Goal: Task Accomplishment & Management: Manage account settings

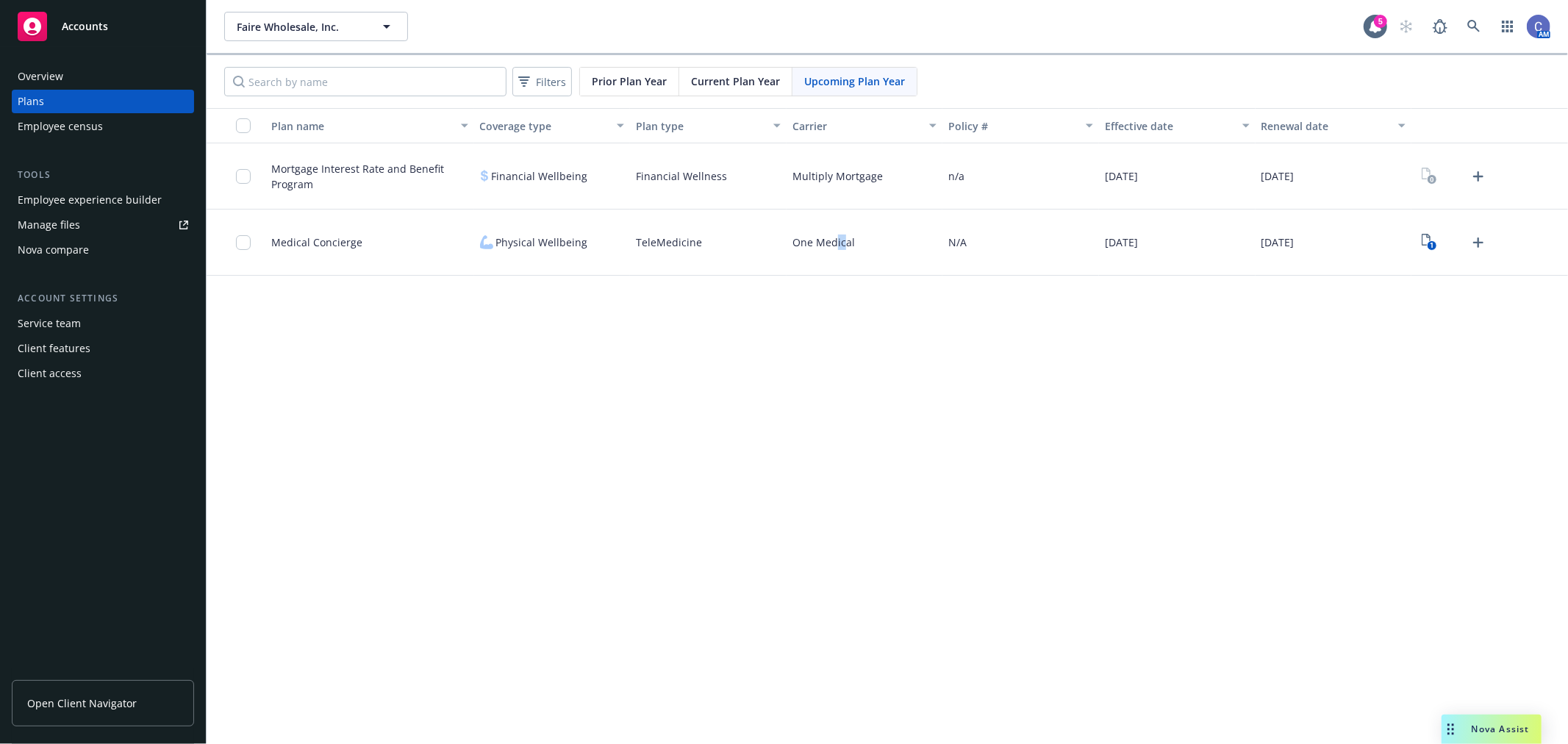
click at [347, 29] on span "Faire Wholesale, Inc." at bounding box center [300, 26] width 128 height 16
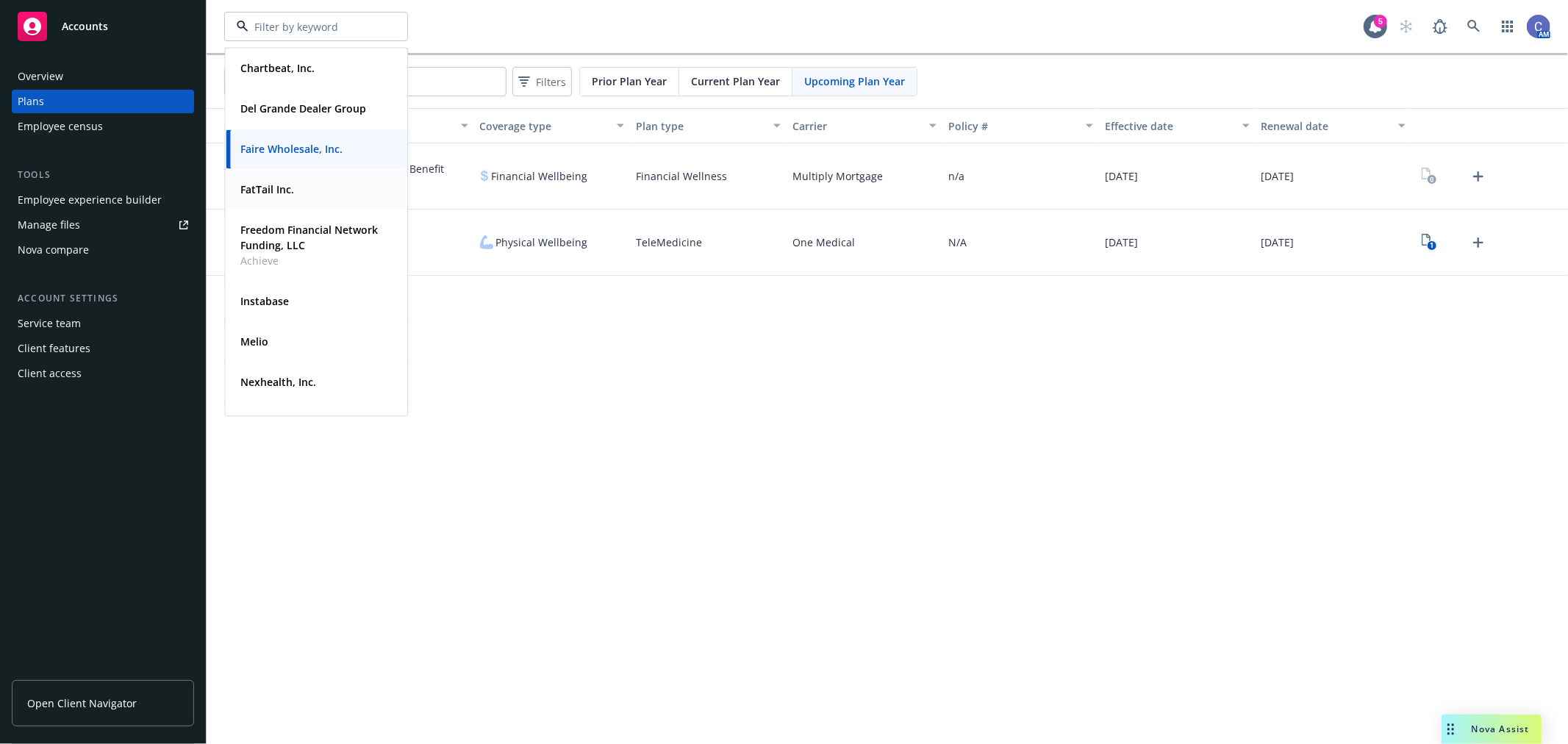
click at [291, 223] on strong "Freedom Financial Network Funding, LLC" at bounding box center [309, 237] width 137 height 29
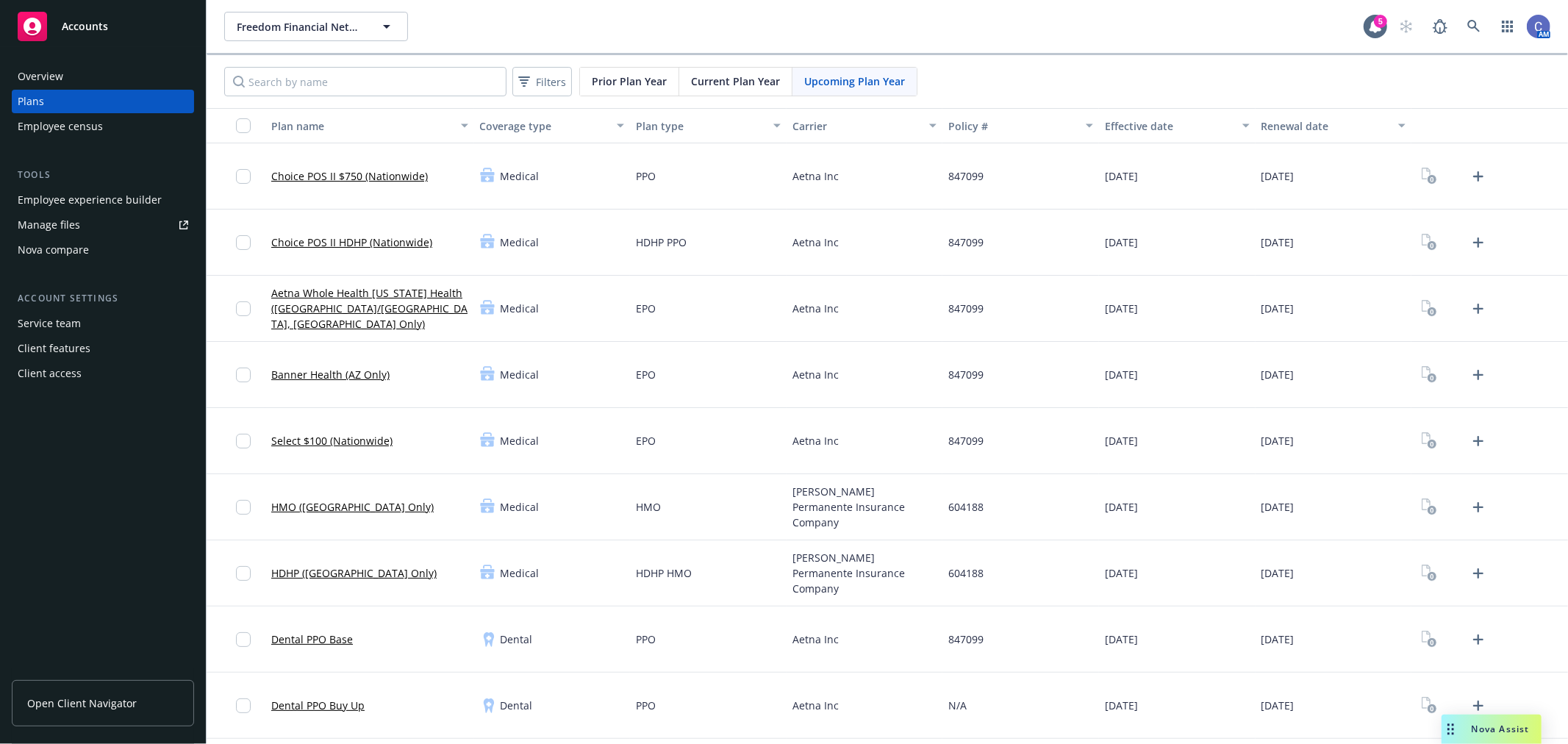
click at [69, 196] on div "Employee experience builder" at bounding box center [90, 199] width 144 height 24
click at [349, 32] on span "Freedom Financial Network Funding, LLC" at bounding box center [300, 26] width 128 height 16
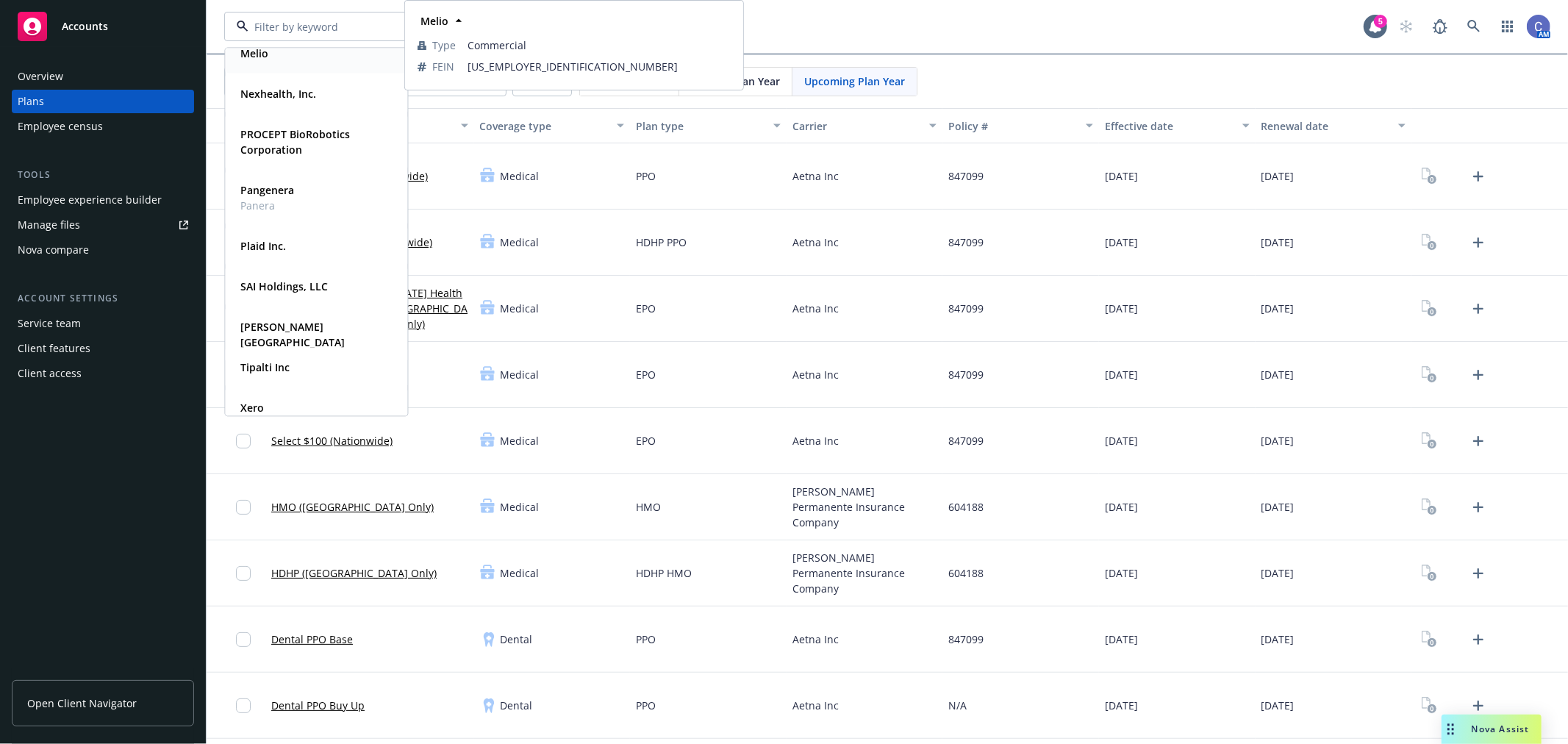
scroll to position [300, 0]
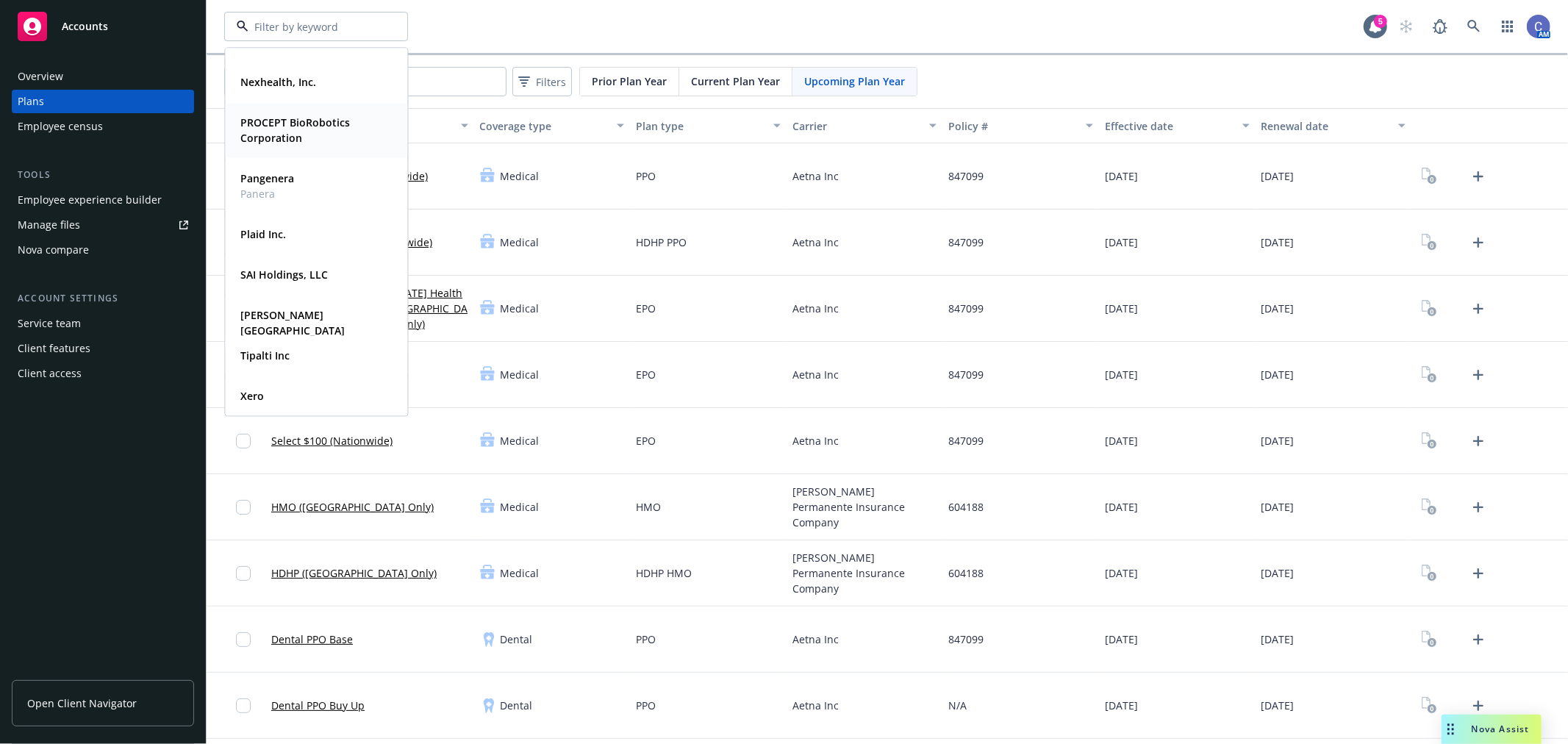
click at [292, 137] on strong "PROCEPT BioRobotics Corporation" at bounding box center [295, 130] width 110 height 29
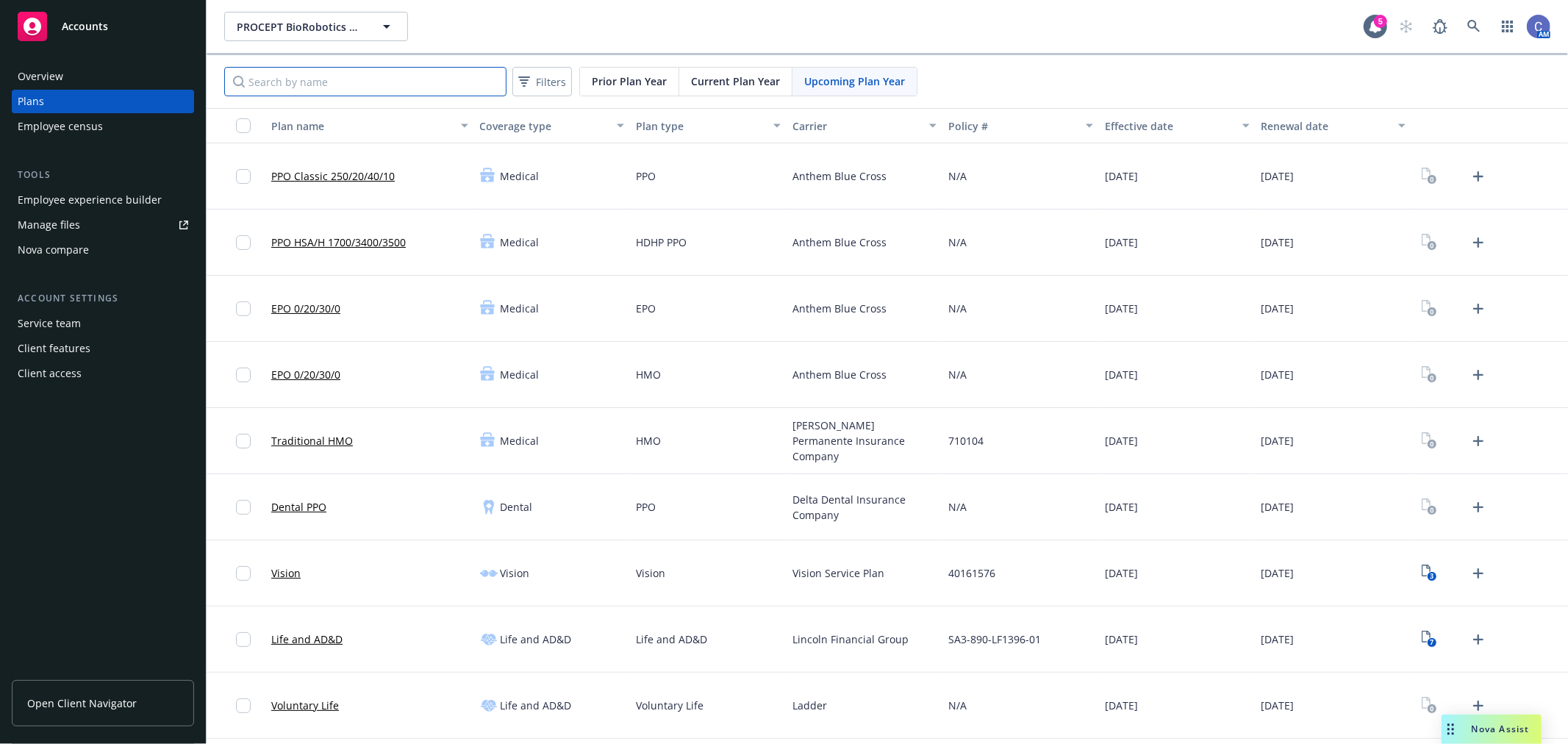
click at [353, 91] on input "Search by name" at bounding box center [365, 82] width 282 height 29
click at [828, 76] on span "Upcoming Plan Year" at bounding box center [854, 81] width 101 height 16
click at [393, 89] on input "Search by name" at bounding box center [365, 82] width 282 height 29
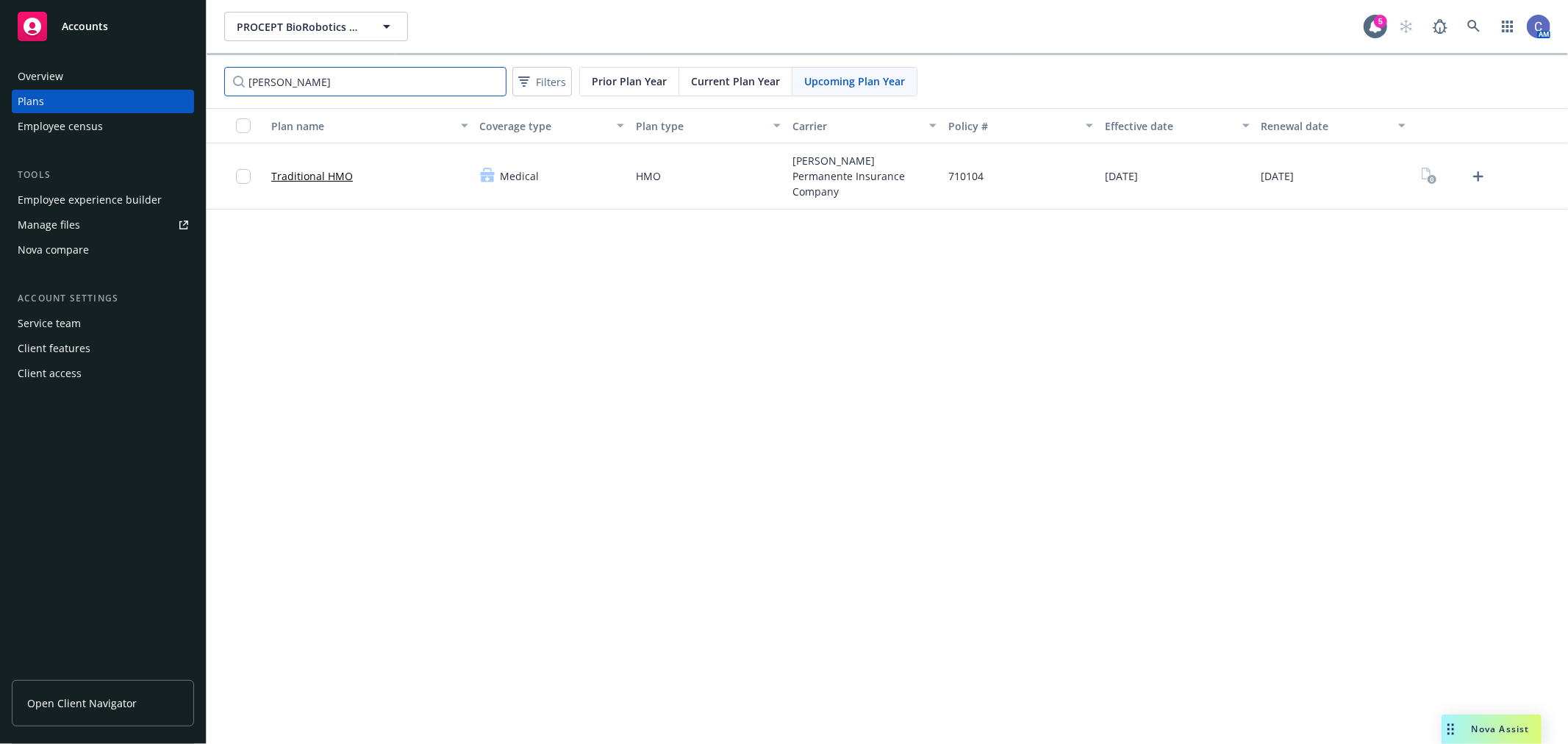
type input "kaiser"
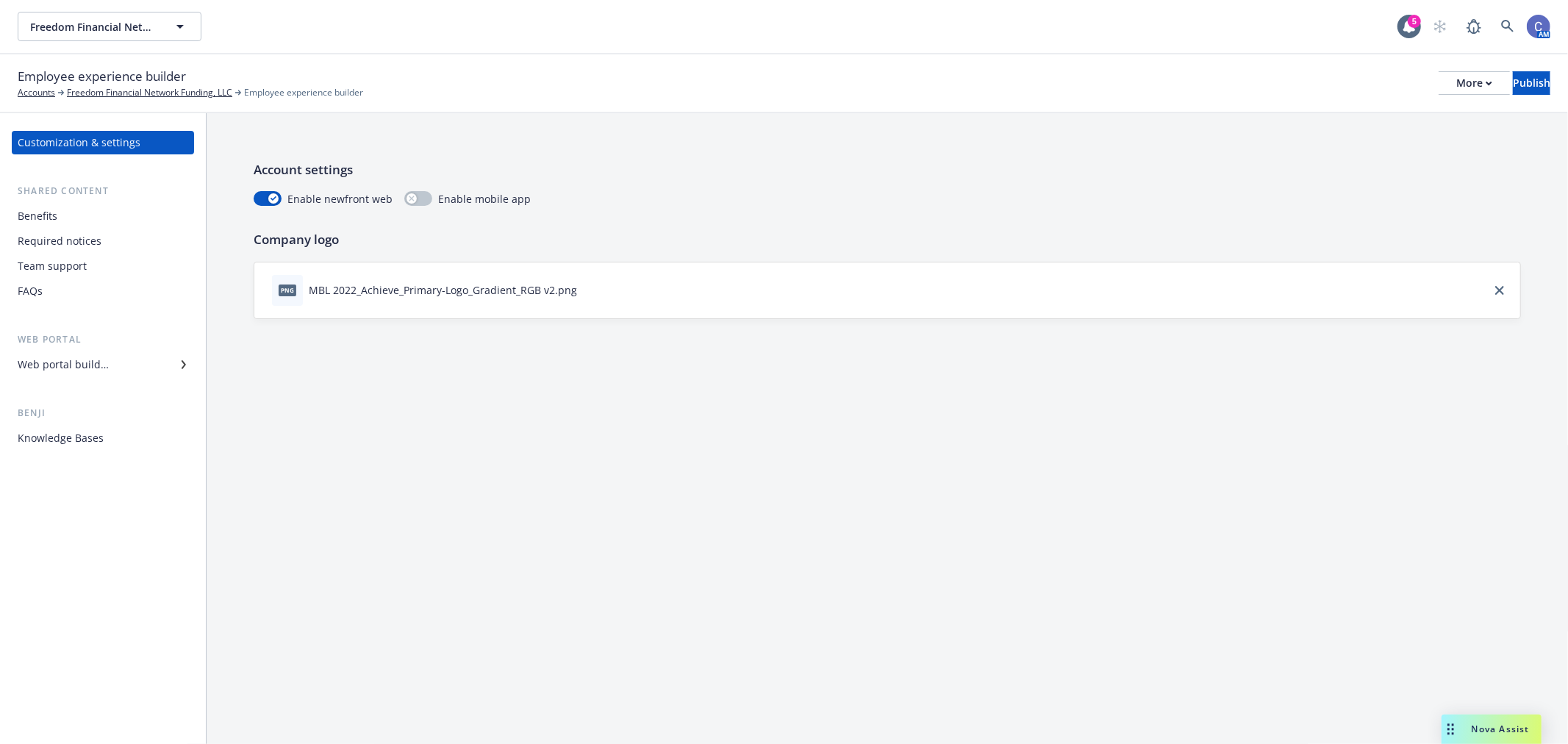
click at [61, 359] on div "Web portal builder" at bounding box center [63, 364] width 91 height 24
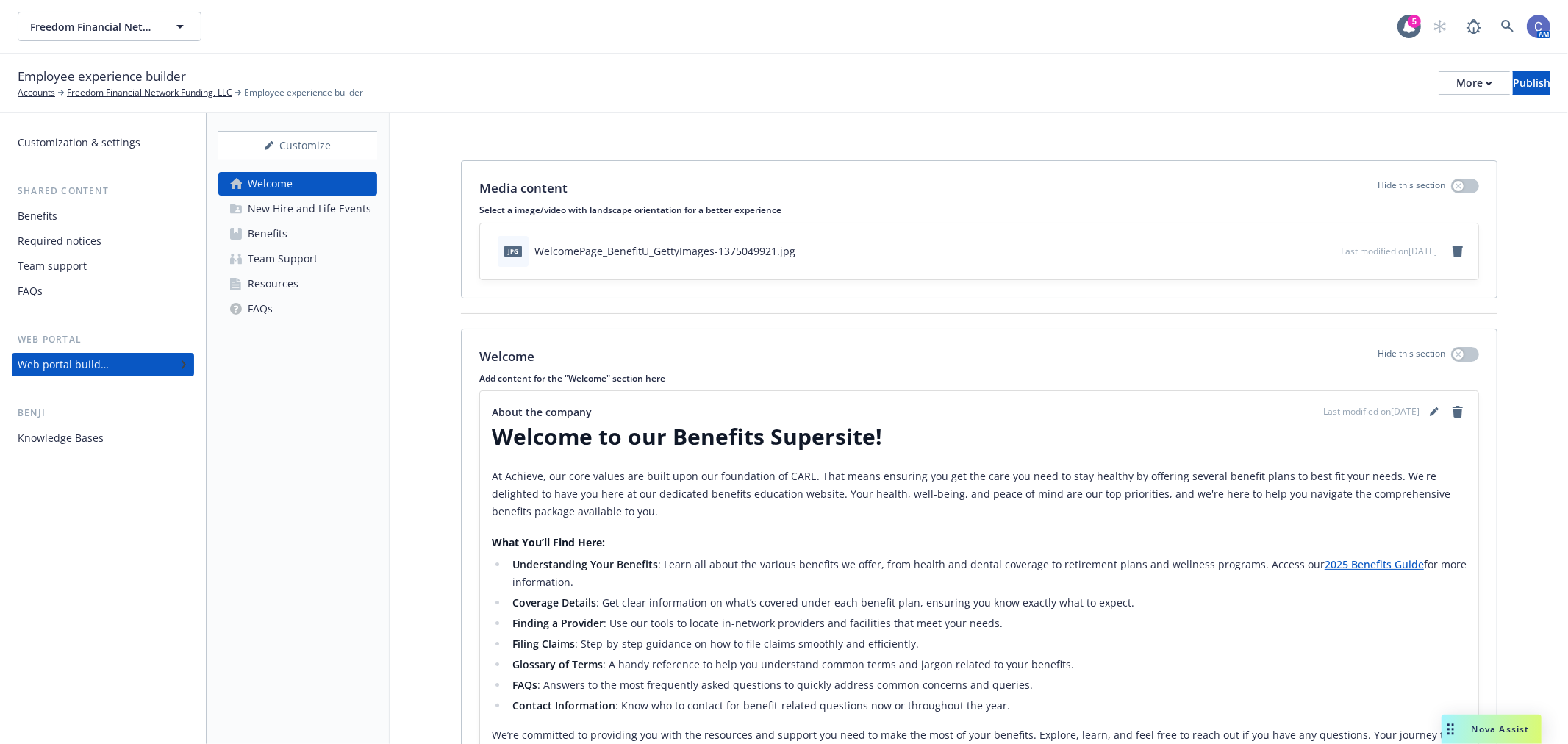
click at [273, 230] on div "Benefits" at bounding box center [267, 233] width 40 height 24
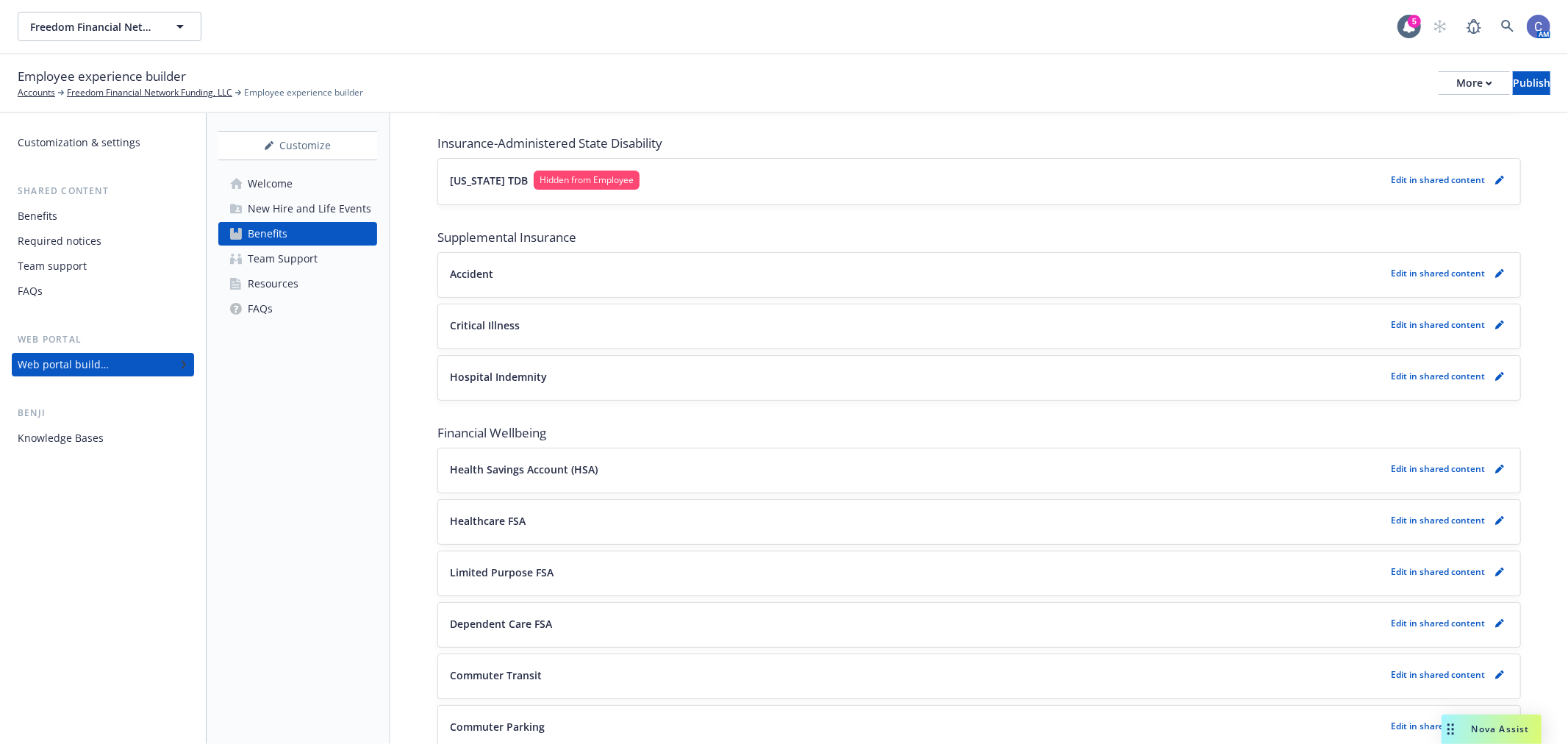
scroll to position [1905, 0]
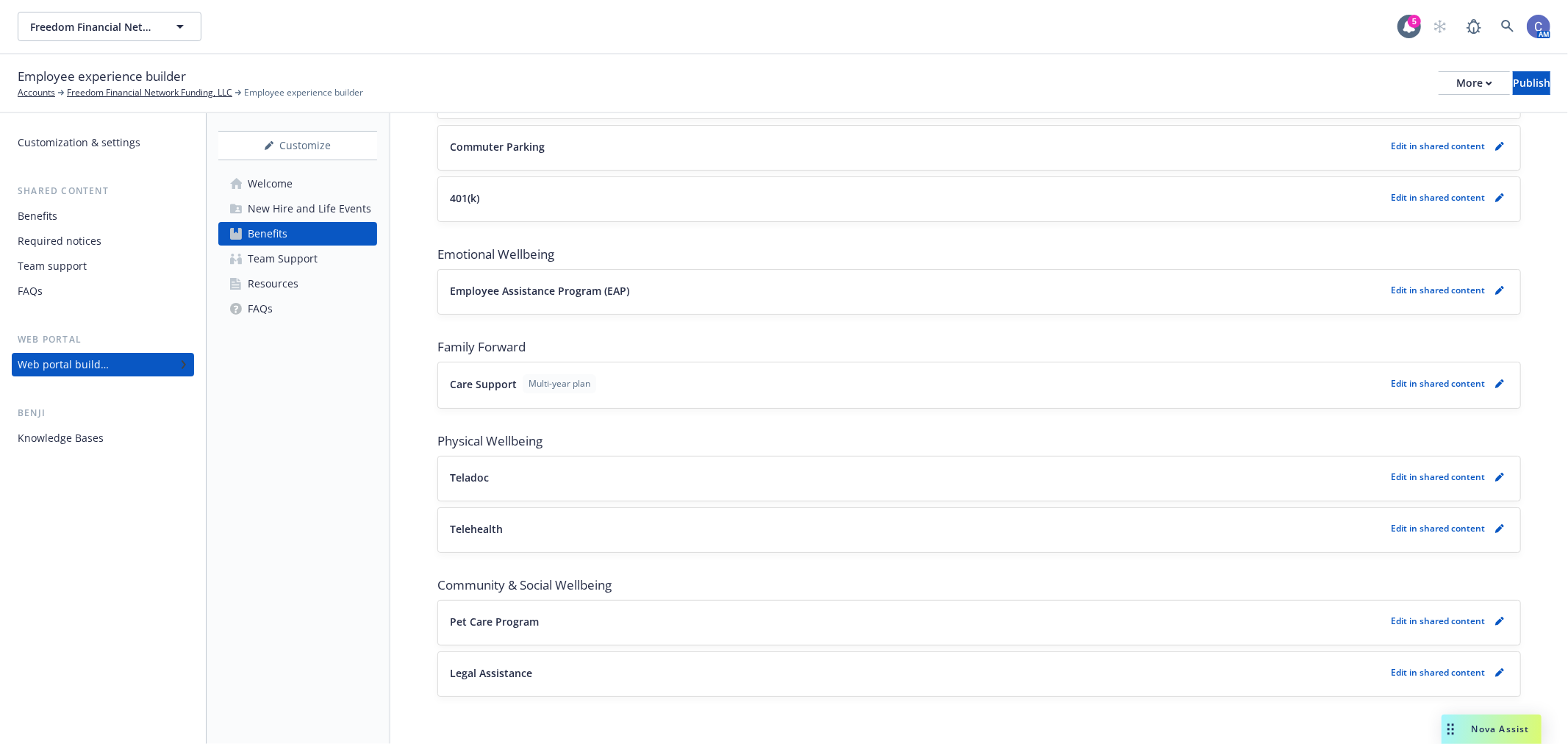
click at [56, 222] on div "Benefits" at bounding box center [38, 216] width 40 height 24
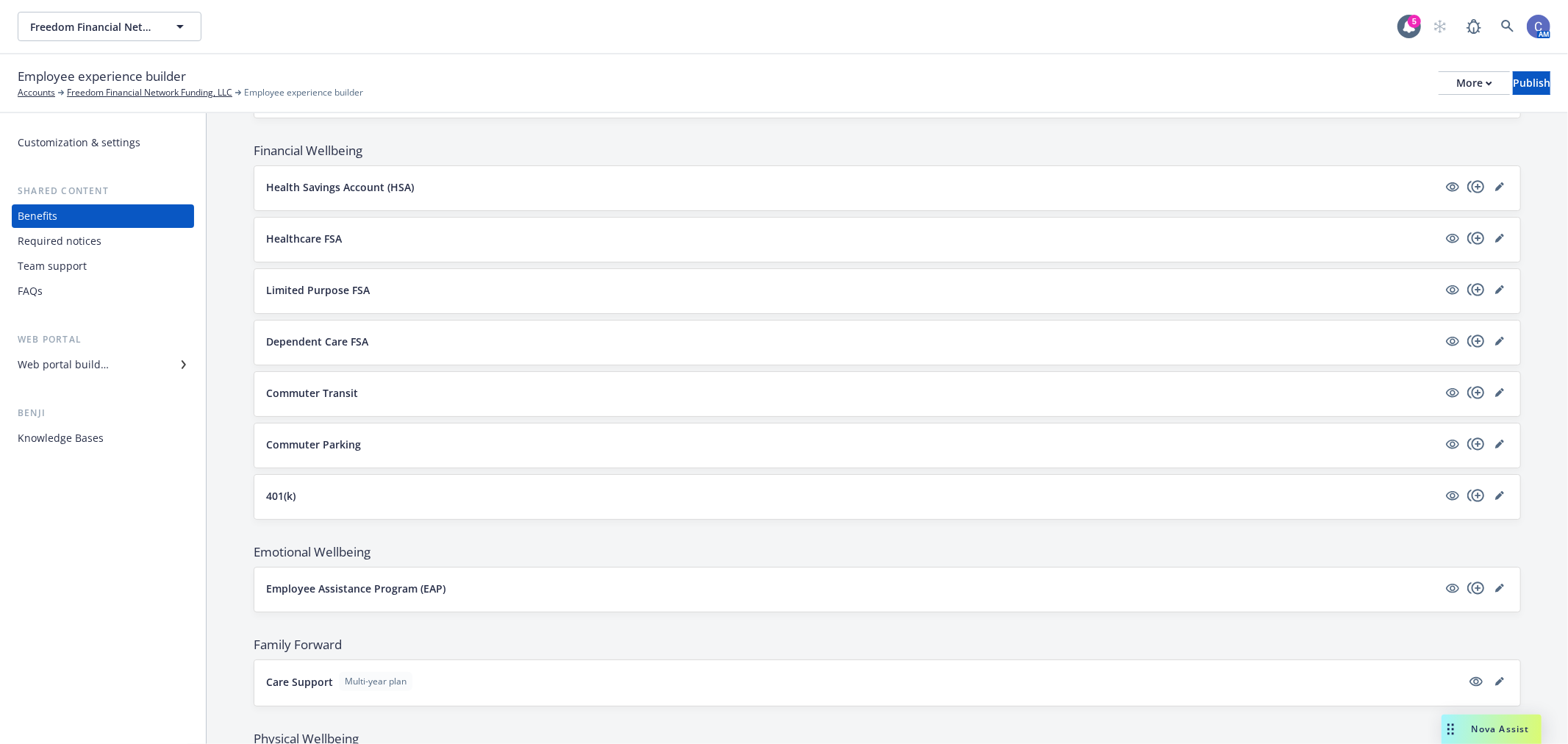
scroll to position [1905, 0]
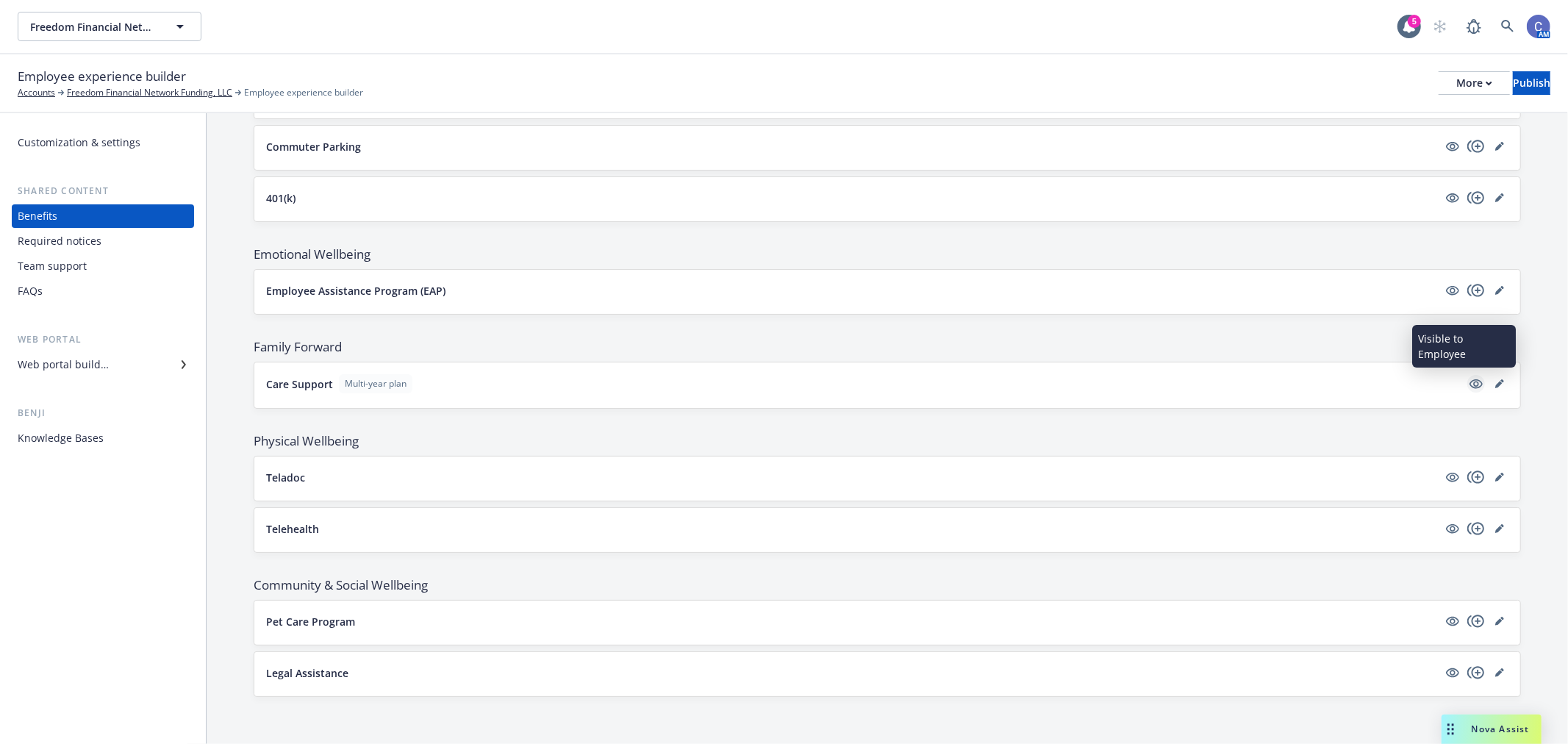
click at [1470, 384] on icon "visible" at bounding box center [1476, 383] width 13 height 13
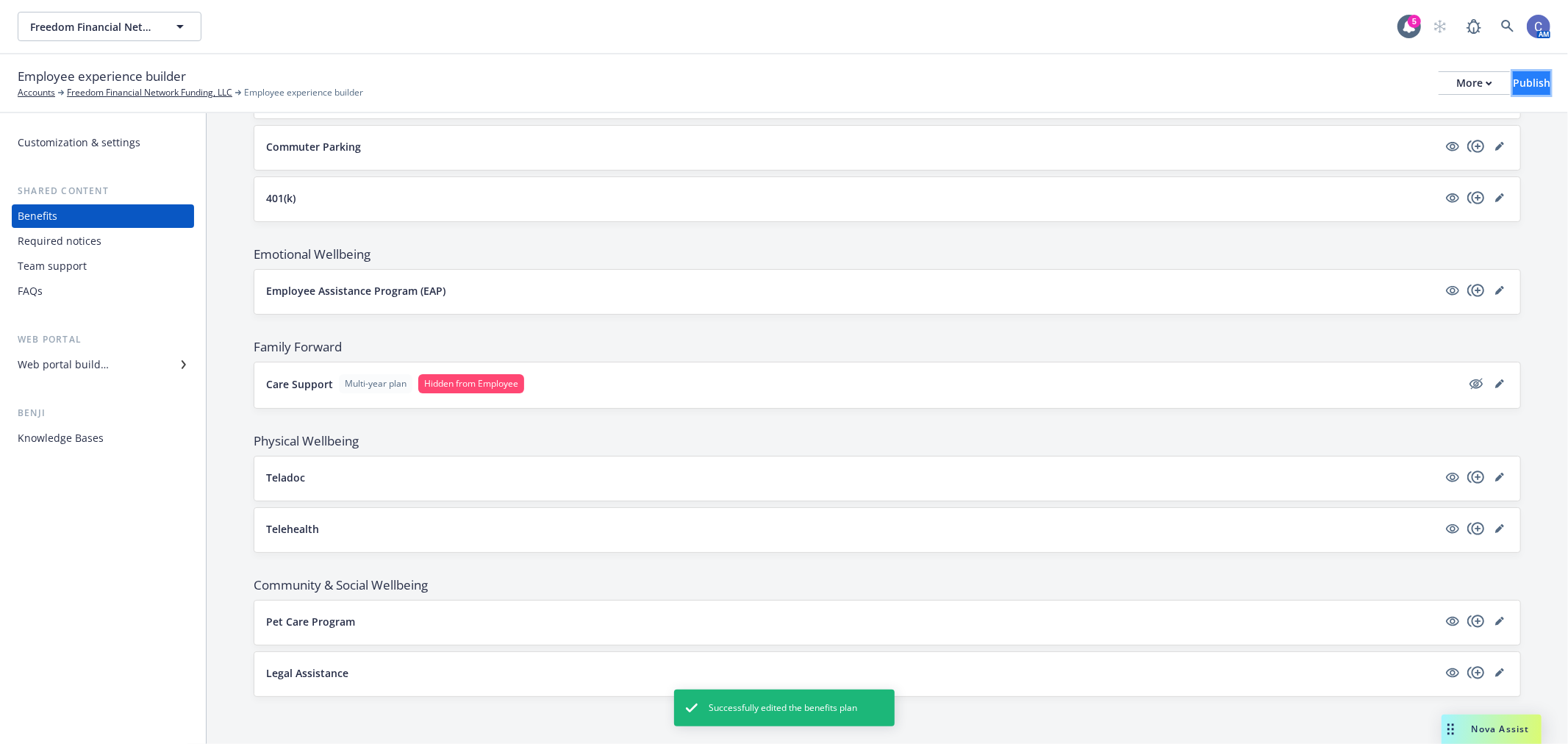
click at [1518, 84] on div "Publish" at bounding box center [1532, 83] width 38 height 22
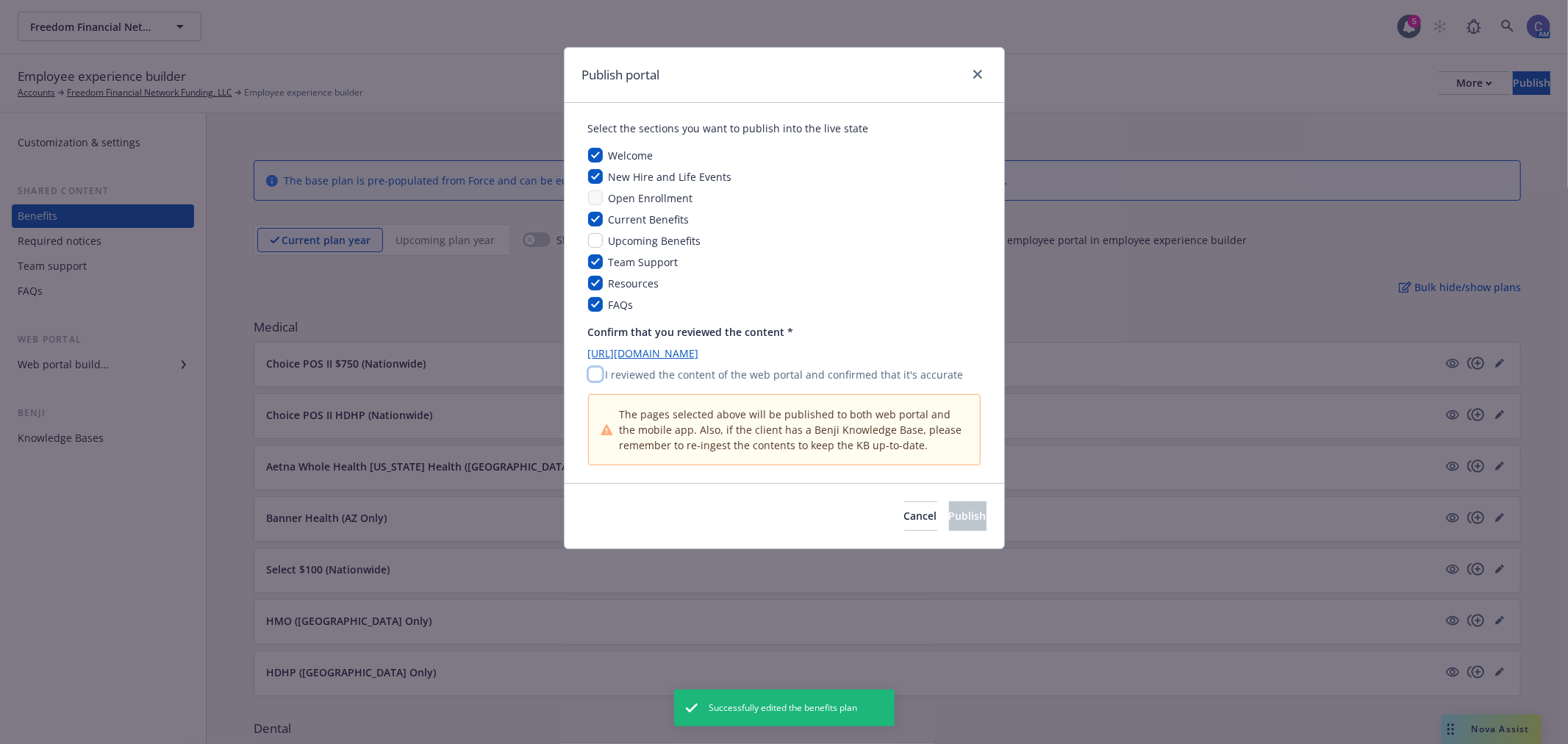
click at [593, 370] on input "checkbox" at bounding box center [595, 374] width 15 height 15
checkbox input "true"
click at [977, 520] on button "Publish" at bounding box center [968, 516] width 38 height 29
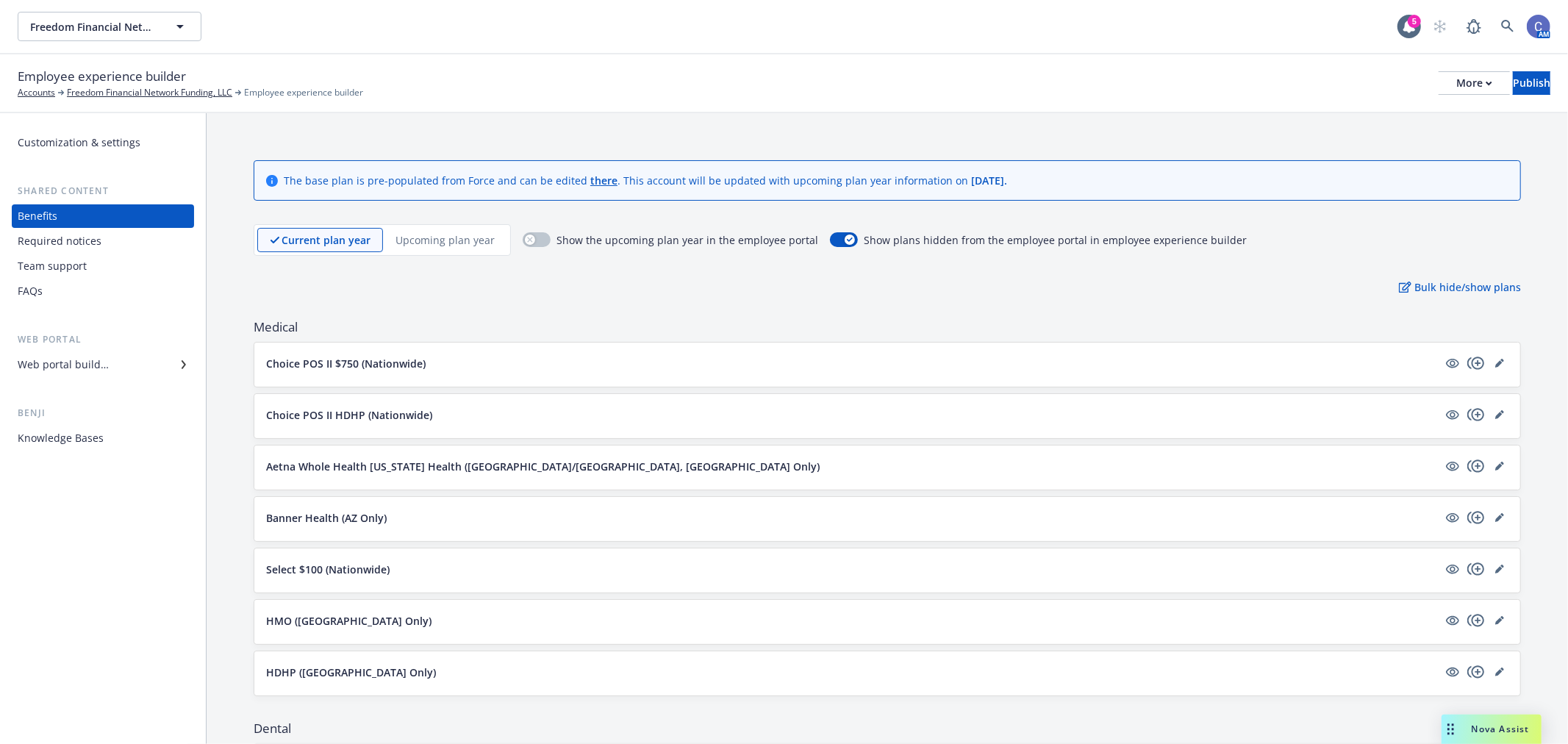
drag, startPoint x: 84, startPoint y: 563, endPoint x: 106, endPoint y: 557, distance: 22.8
click at [84, 563] on div "Customization & settings Shared content Benefits Required notices Team support …" at bounding box center [103, 428] width 206 height 630
click at [1449, 76] on button "More" at bounding box center [1474, 83] width 71 height 24
click at [1388, 119] on link "Copy preview link" at bounding box center [1354, 116] width 218 height 29
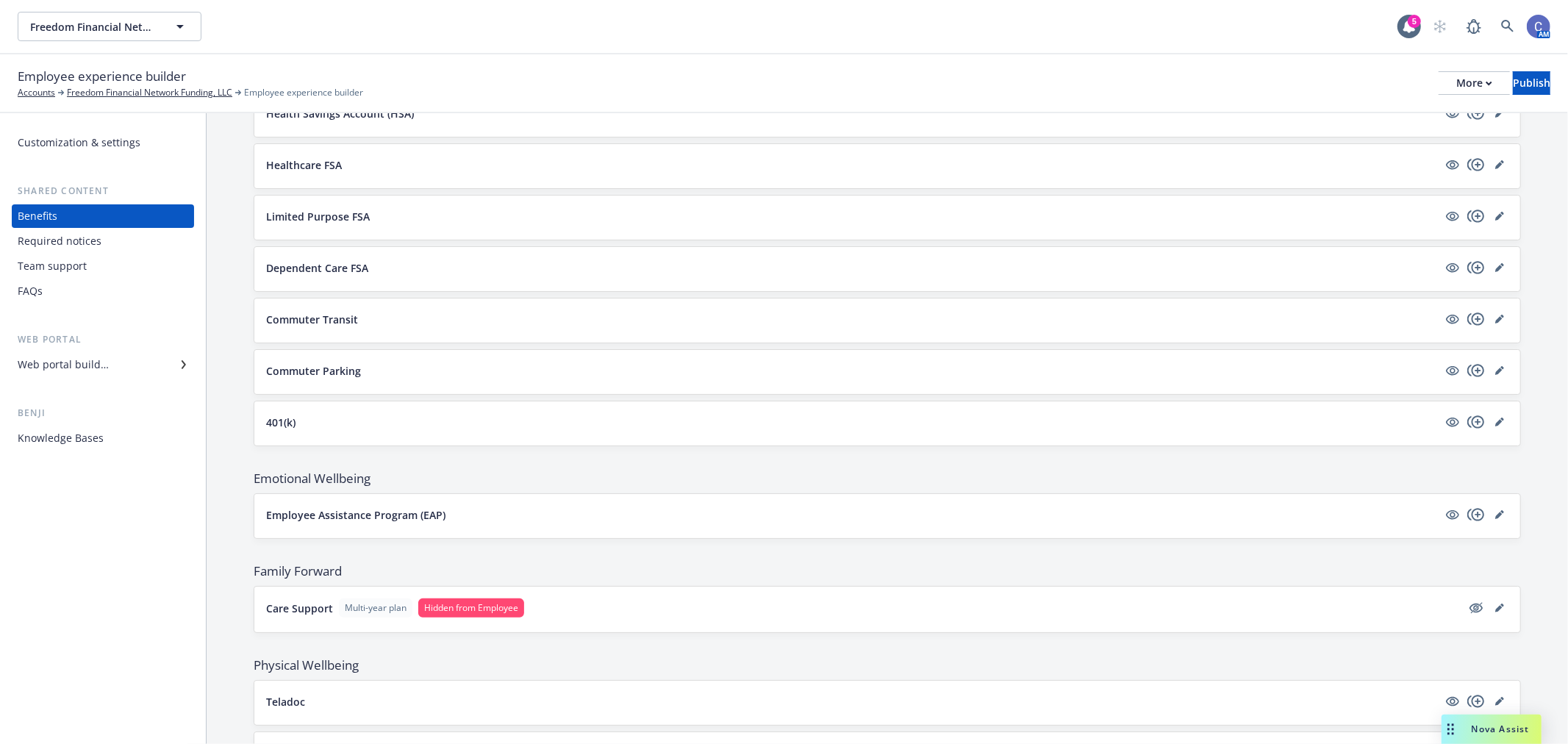
scroll to position [1905, 0]
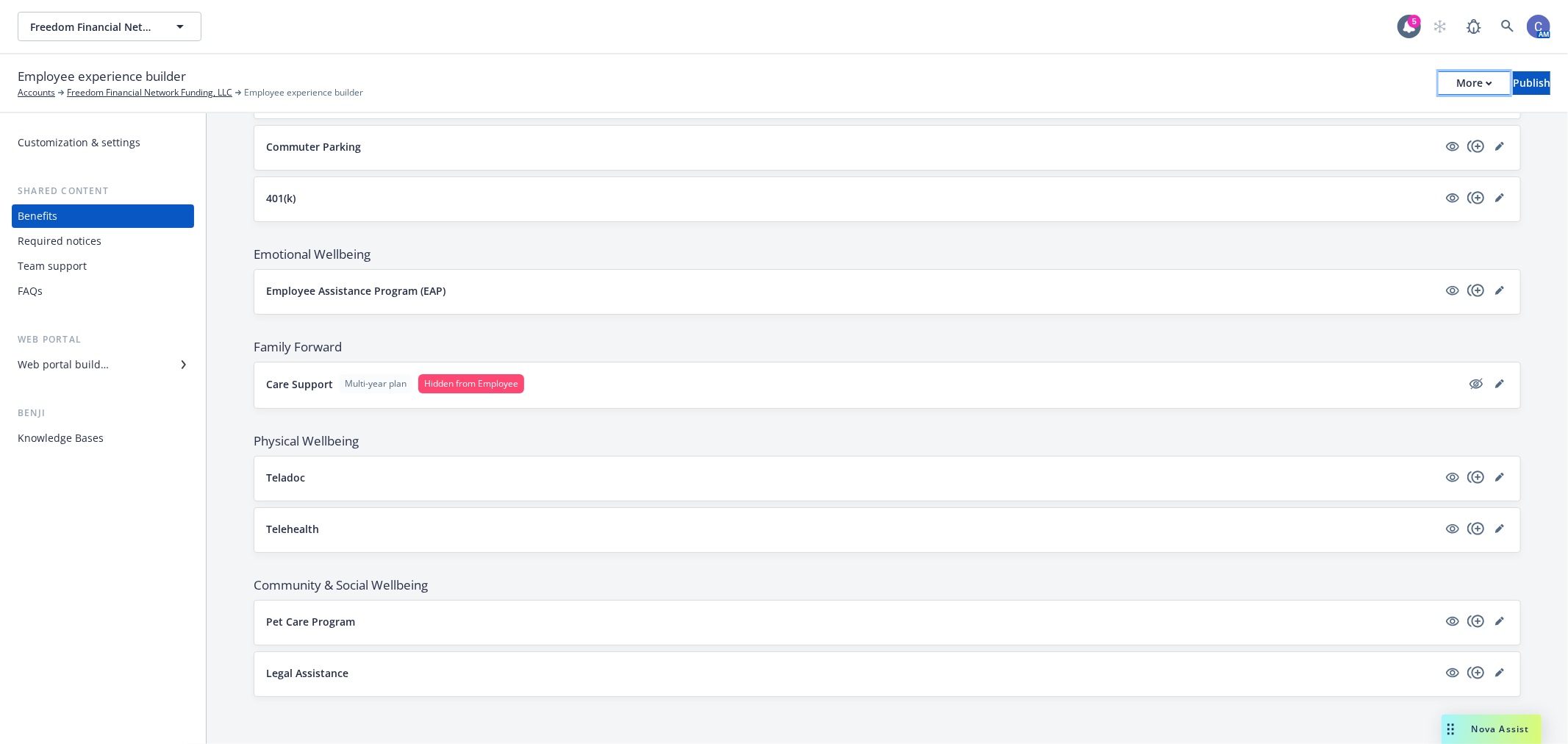
click at [1457, 86] on div "More" at bounding box center [1475, 83] width 36 height 22
click at [1471, 387] on icon "hidden" at bounding box center [1477, 383] width 11 height 11
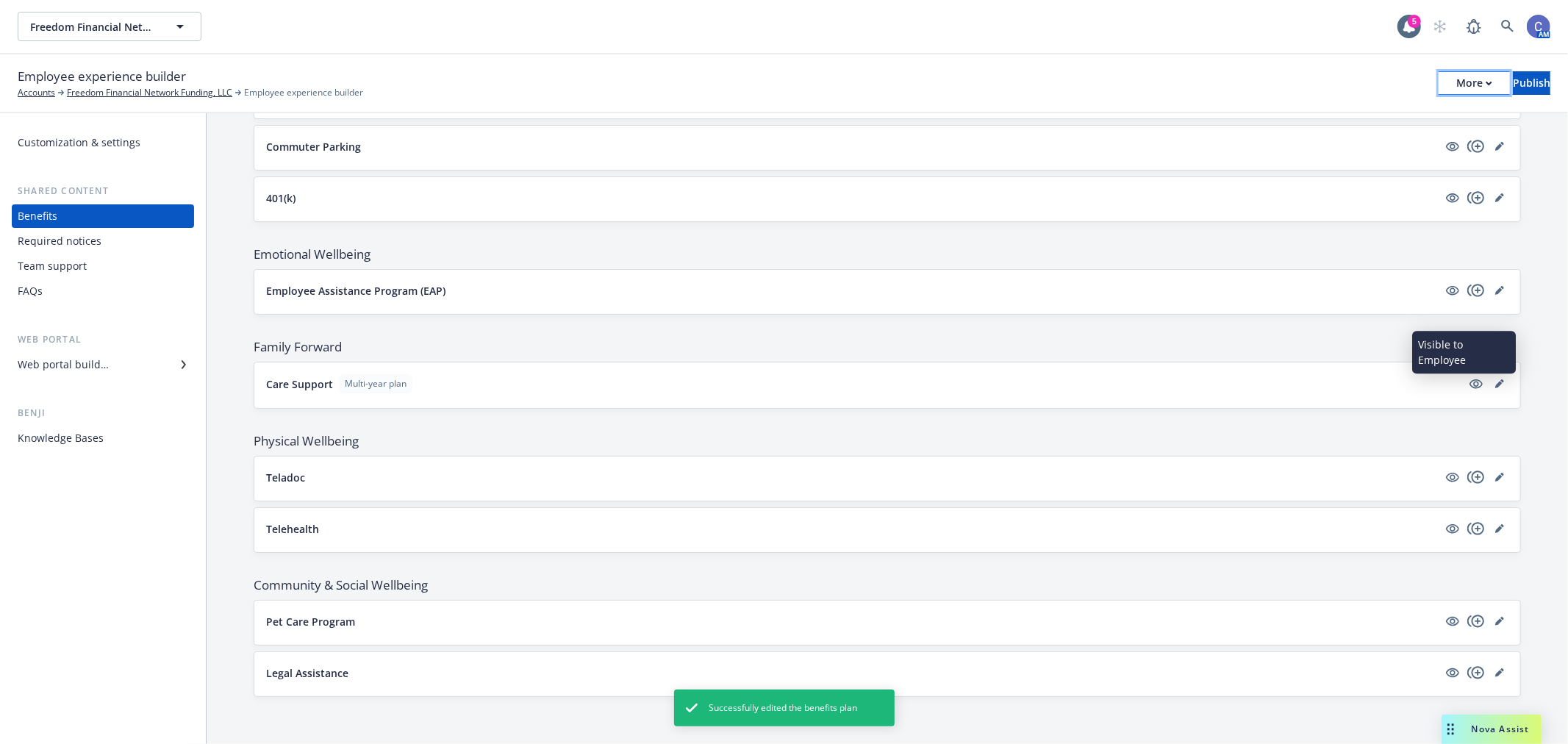
click at [1457, 85] on div "More" at bounding box center [1475, 83] width 36 height 22
click at [1394, 116] on link "Copy preview link" at bounding box center [1354, 116] width 218 height 29
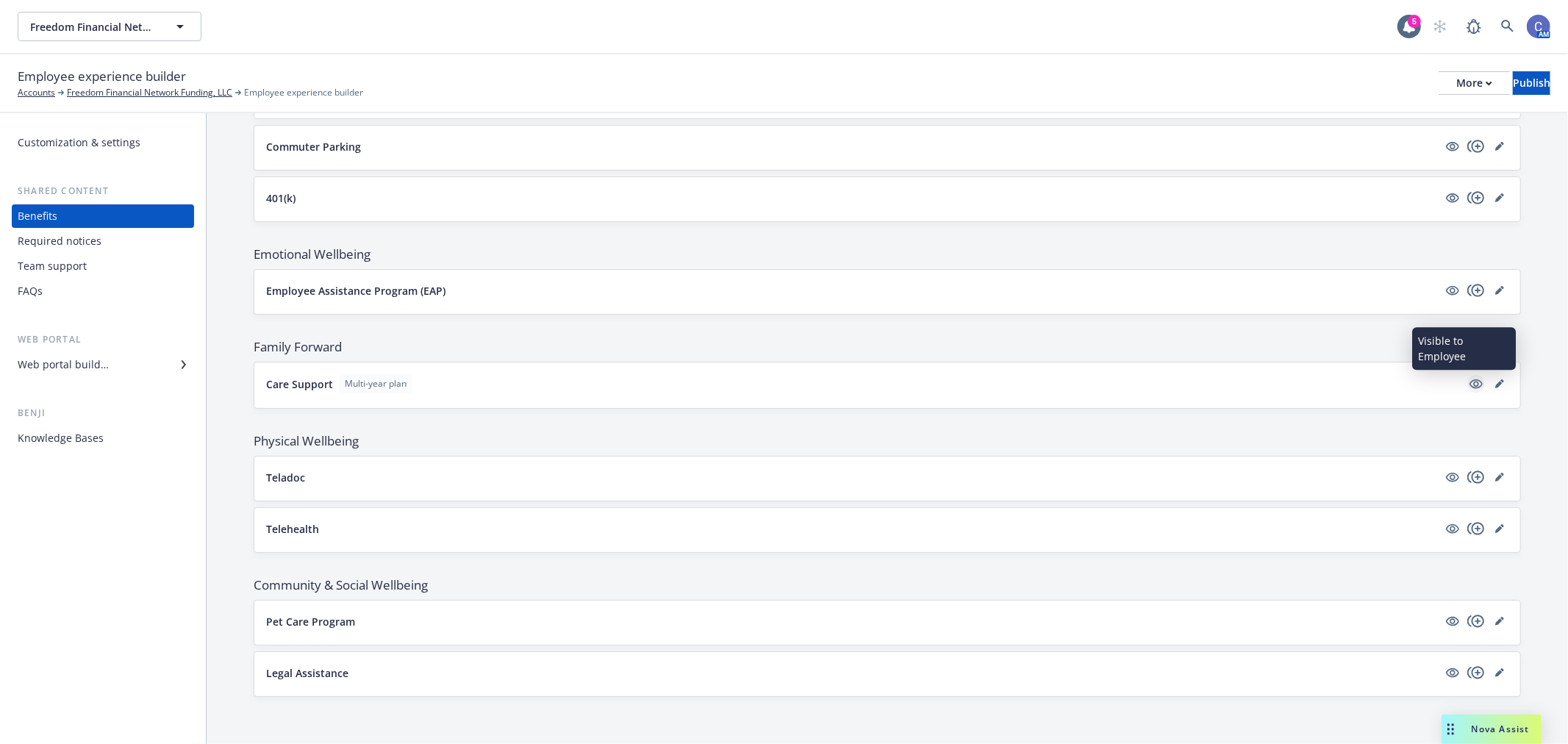
click at [1467, 390] on link "visible" at bounding box center [1476, 383] width 18 height 18
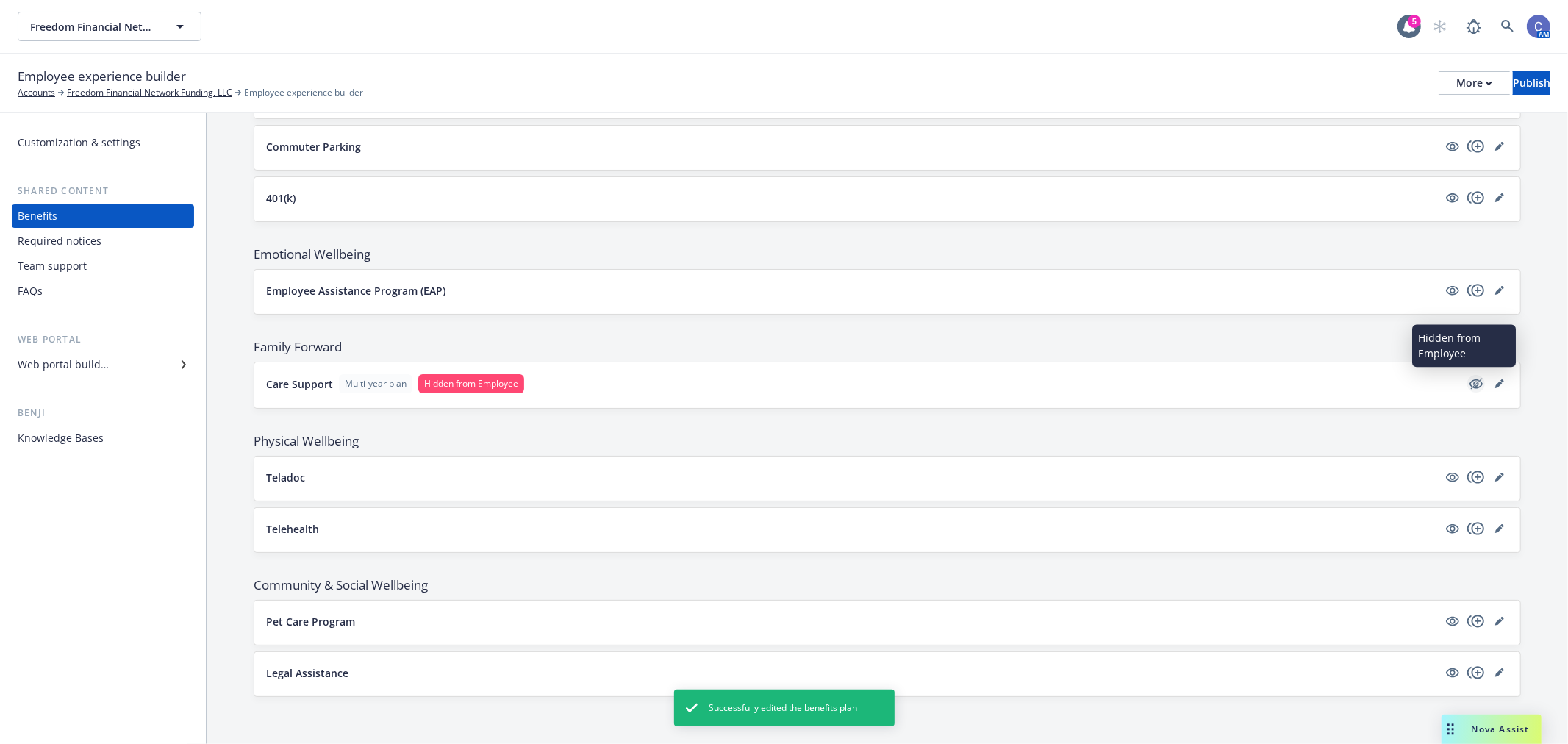
click at [1467, 375] on icon "hidden" at bounding box center [1476, 383] width 18 height 18
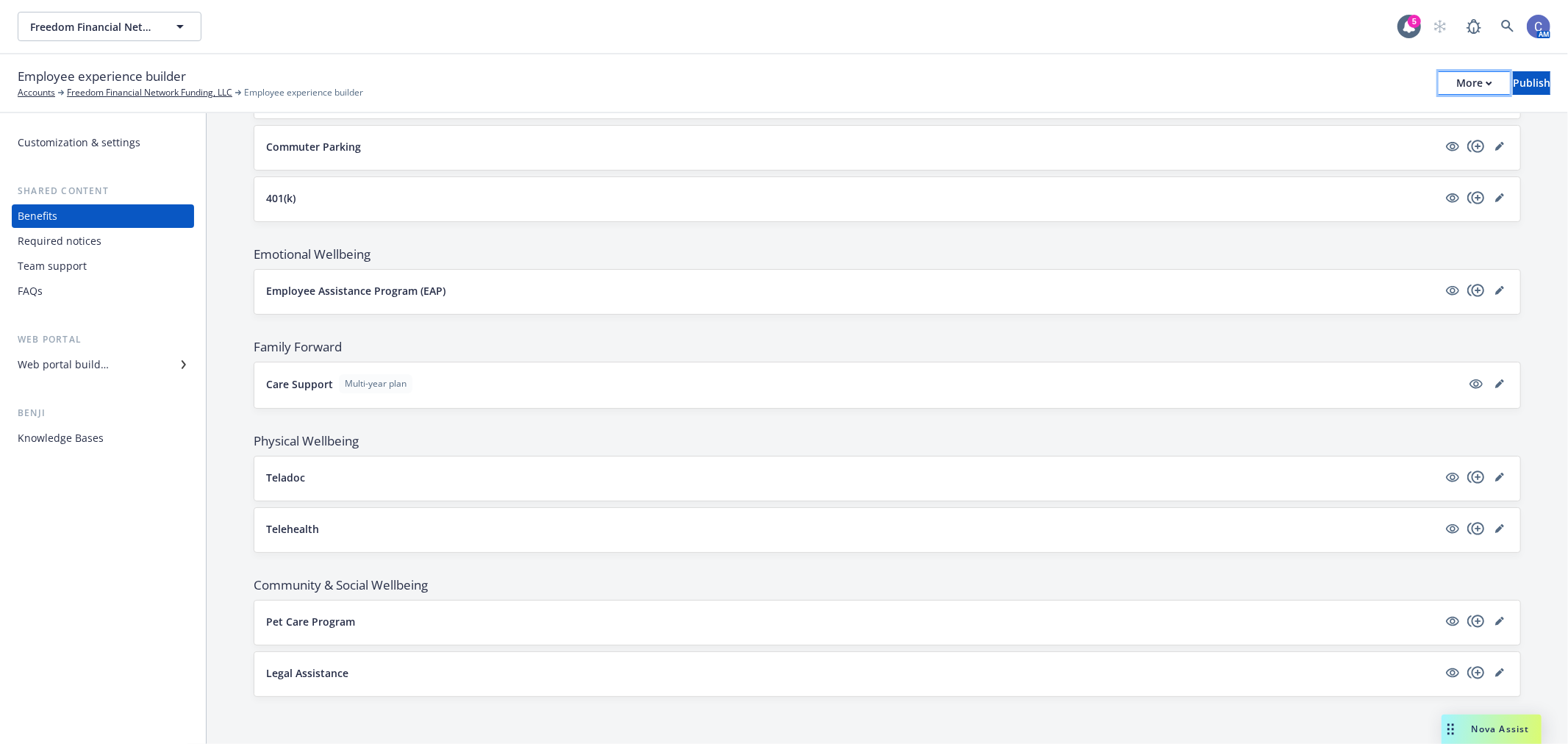
click at [1457, 86] on div "More" at bounding box center [1475, 83] width 36 height 22
click at [1316, 141] on link "Copy portal link" at bounding box center [1354, 146] width 218 height 29
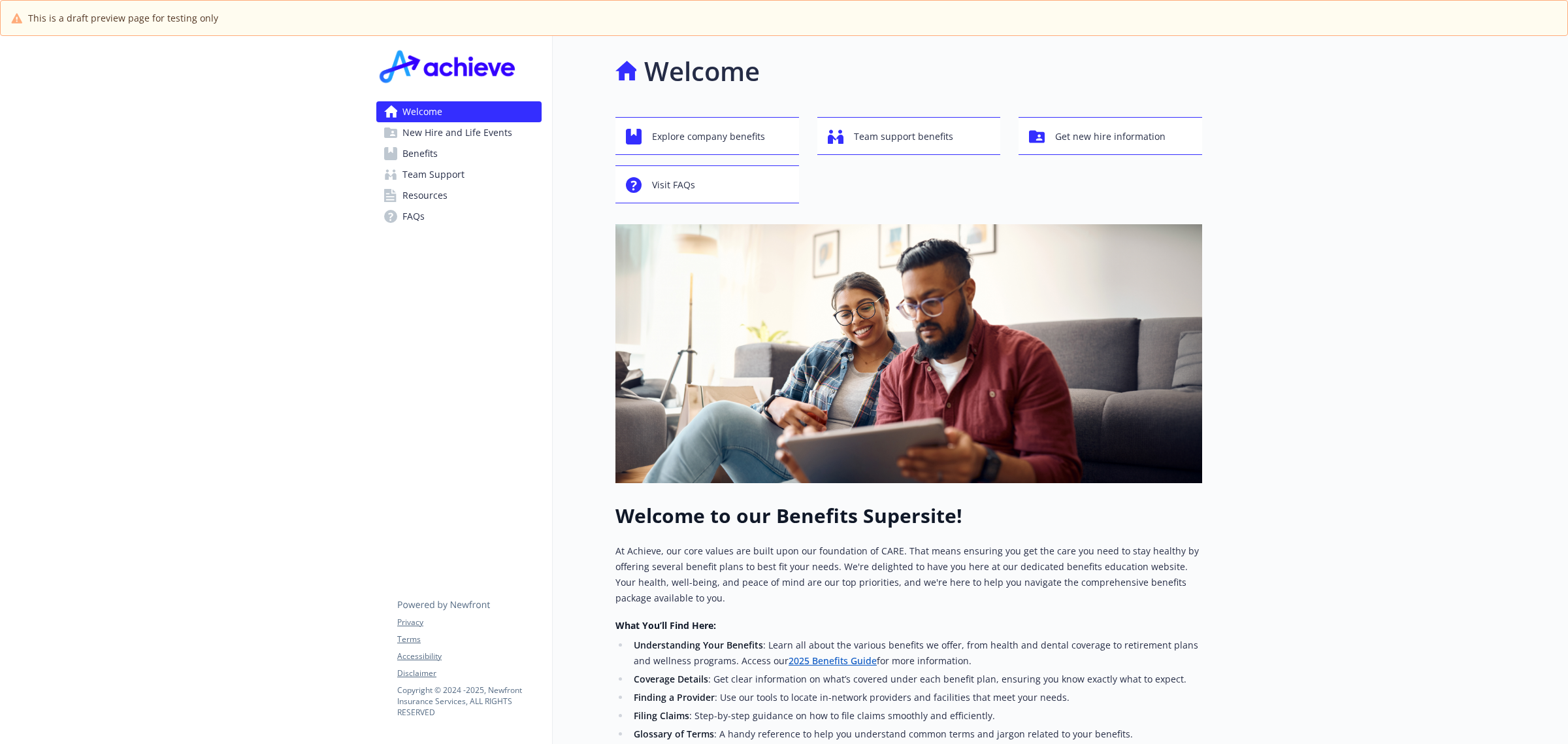
click at [425, 152] on span "Benefits" at bounding box center [420, 153] width 36 height 21
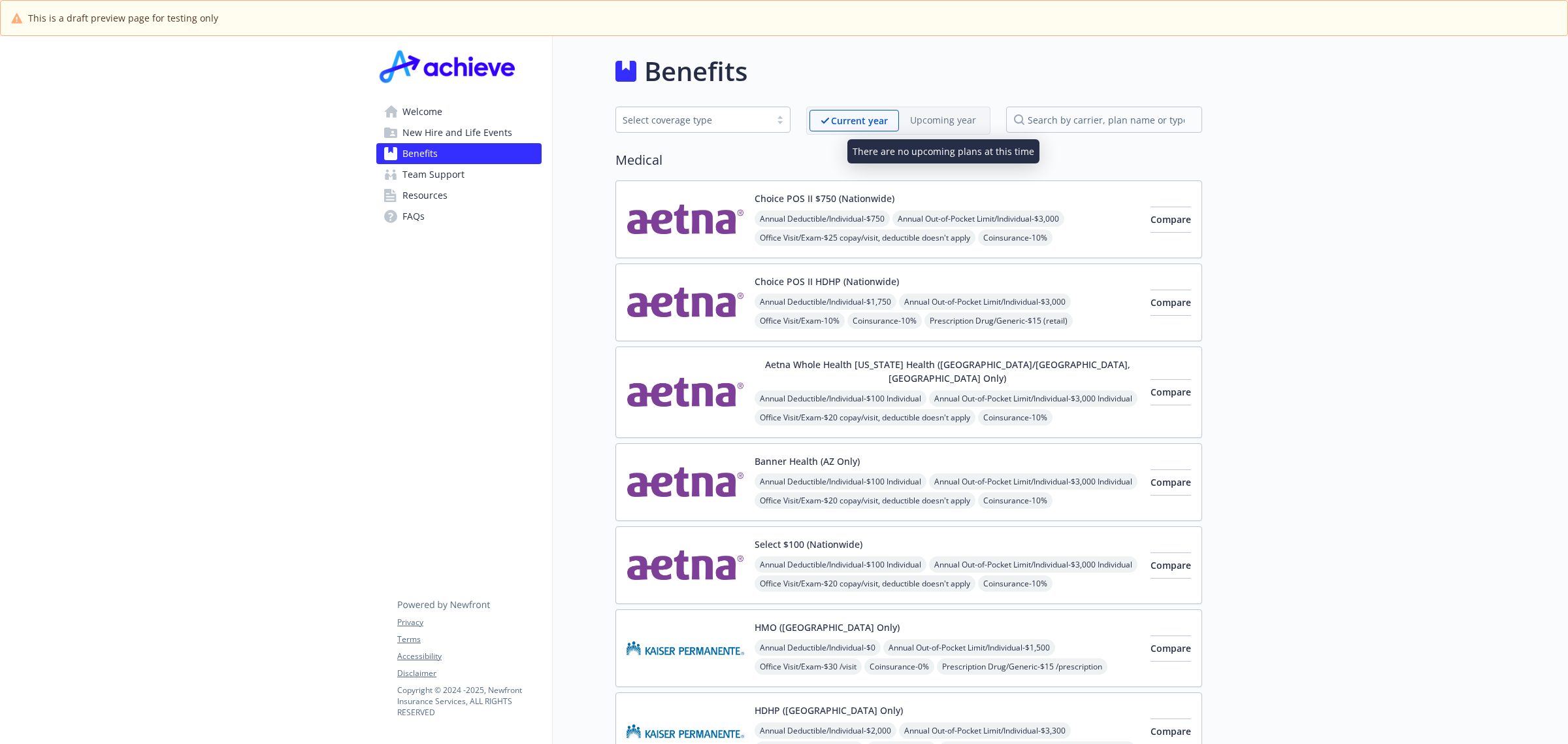
click at [934, 122] on p "Upcoming year" at bounding box center [943, 120] width 66 height 14
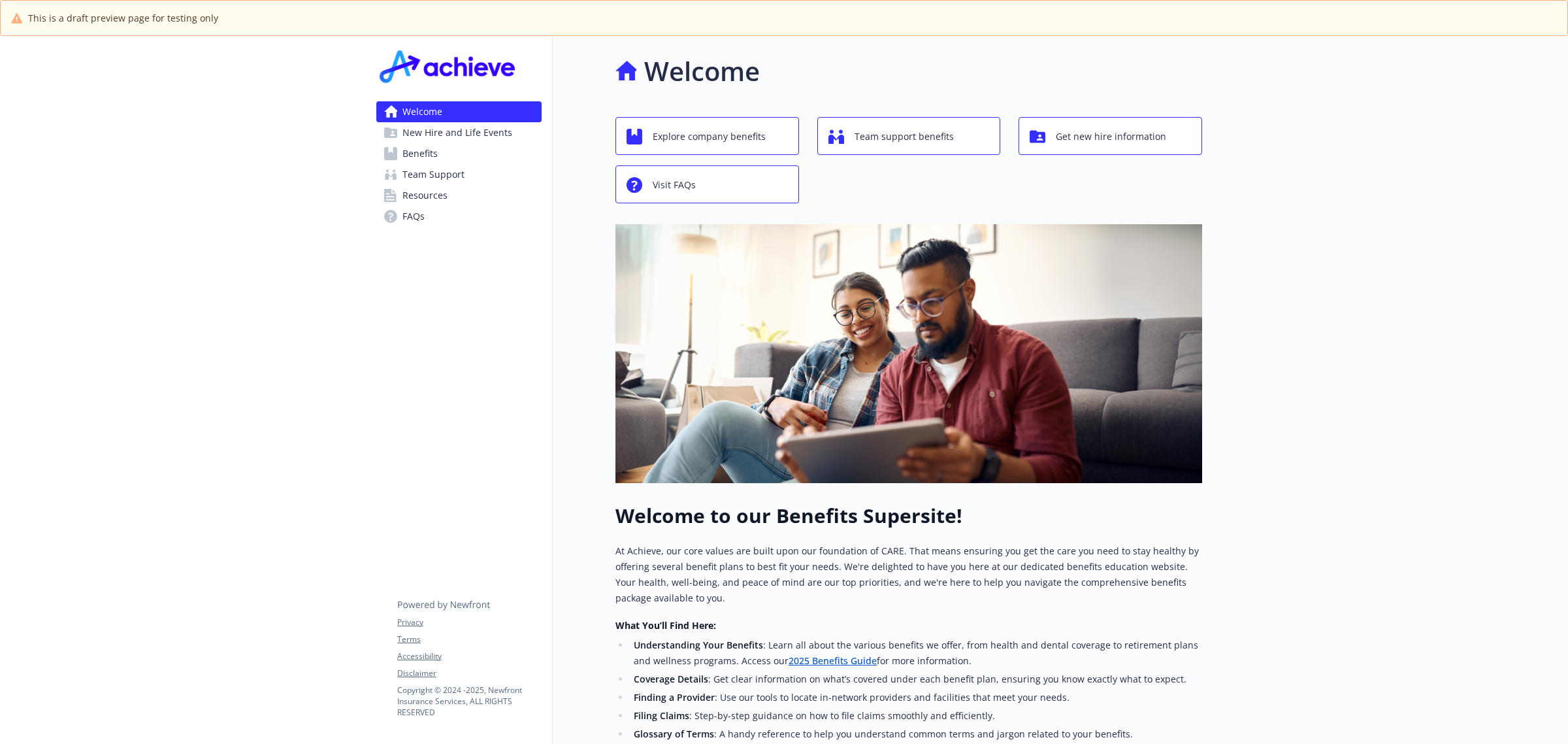
click at [403, 161] on span "Benefits" at bounding box center [420, 153] width 36 height 21
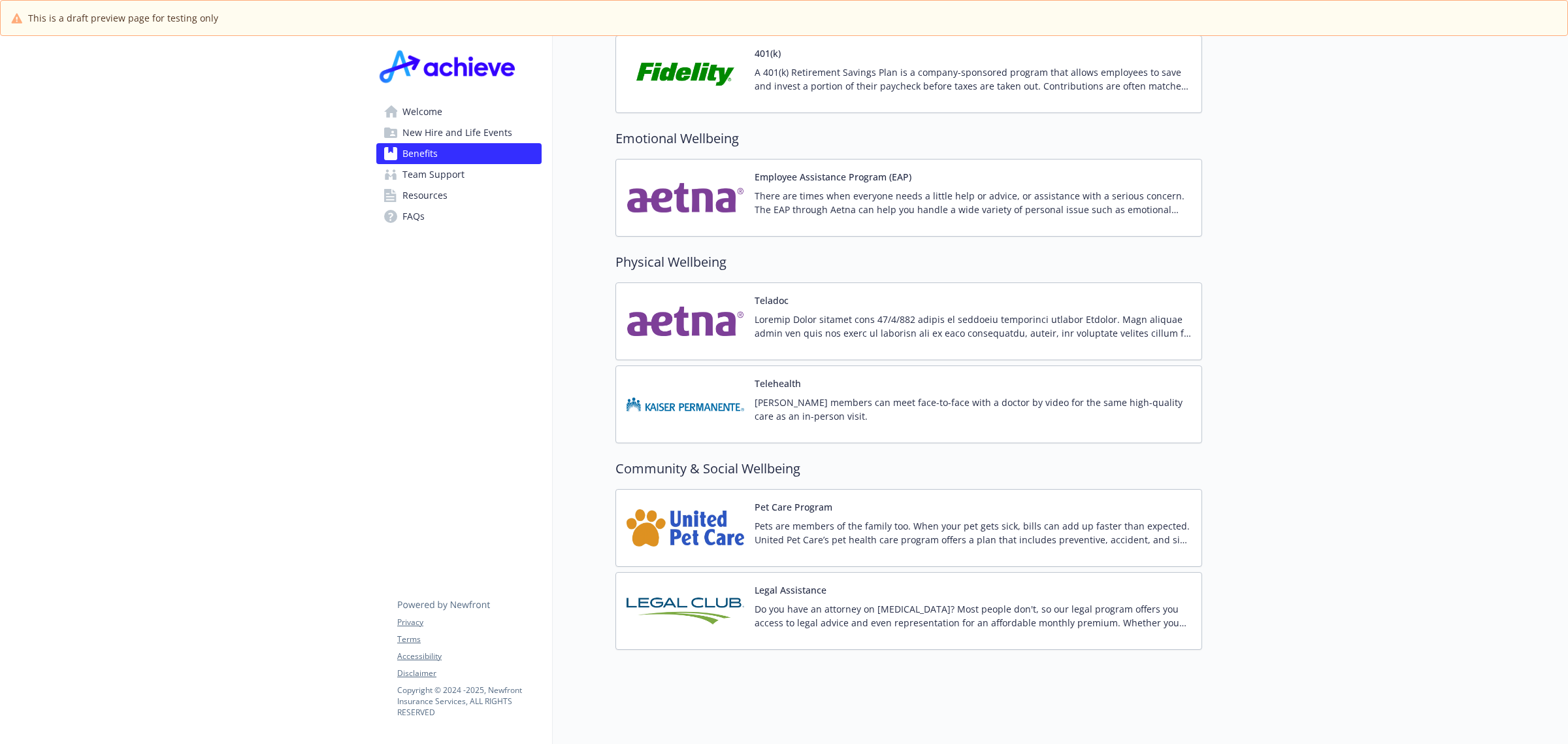
scroll to position [2526, 0]
click at [1034, 194] on p "Take the stress out of child care! Introducing Mirza—a new benefit that helps y…" at bounding box center [973, 203] width 436 height 28
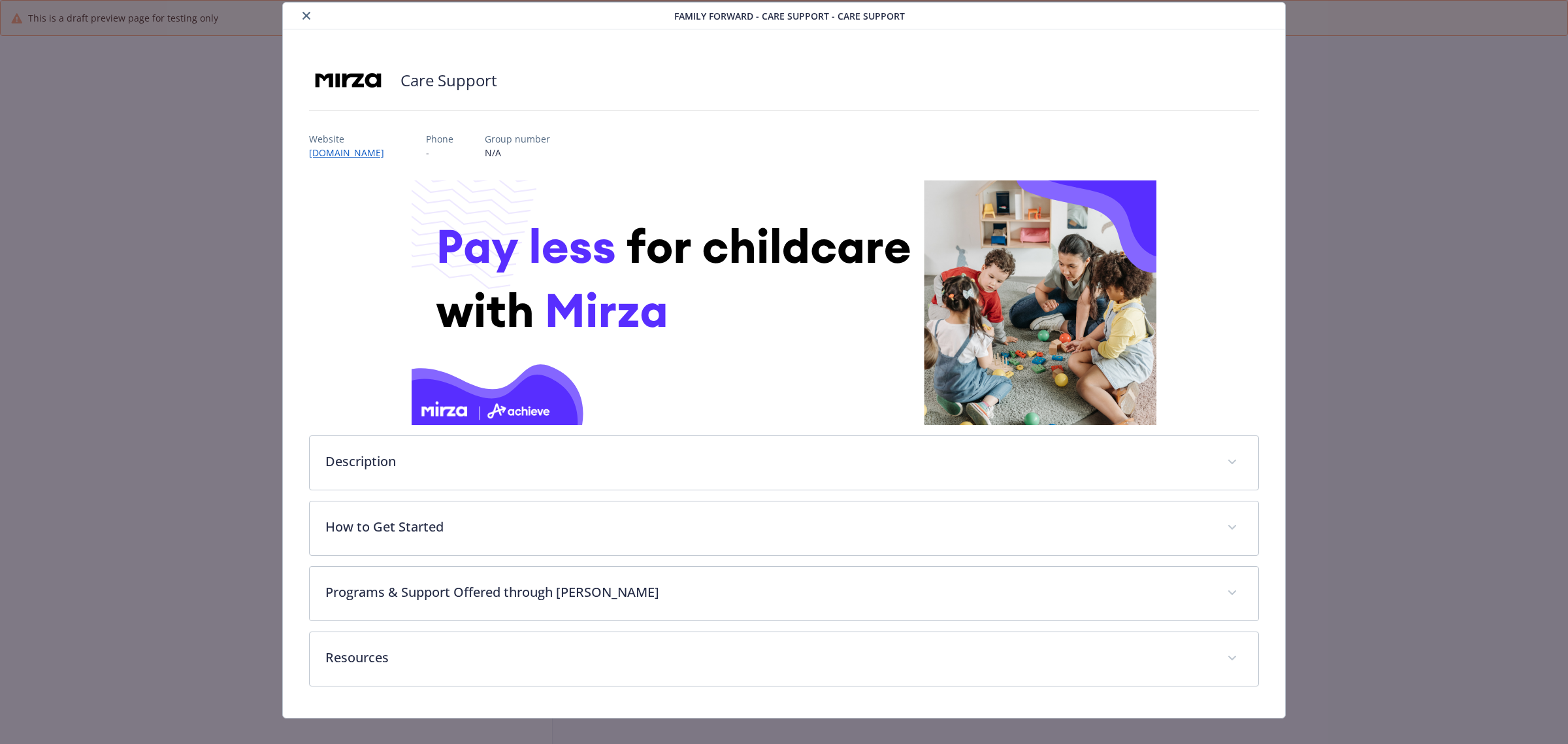
scroll to position [57, 0]
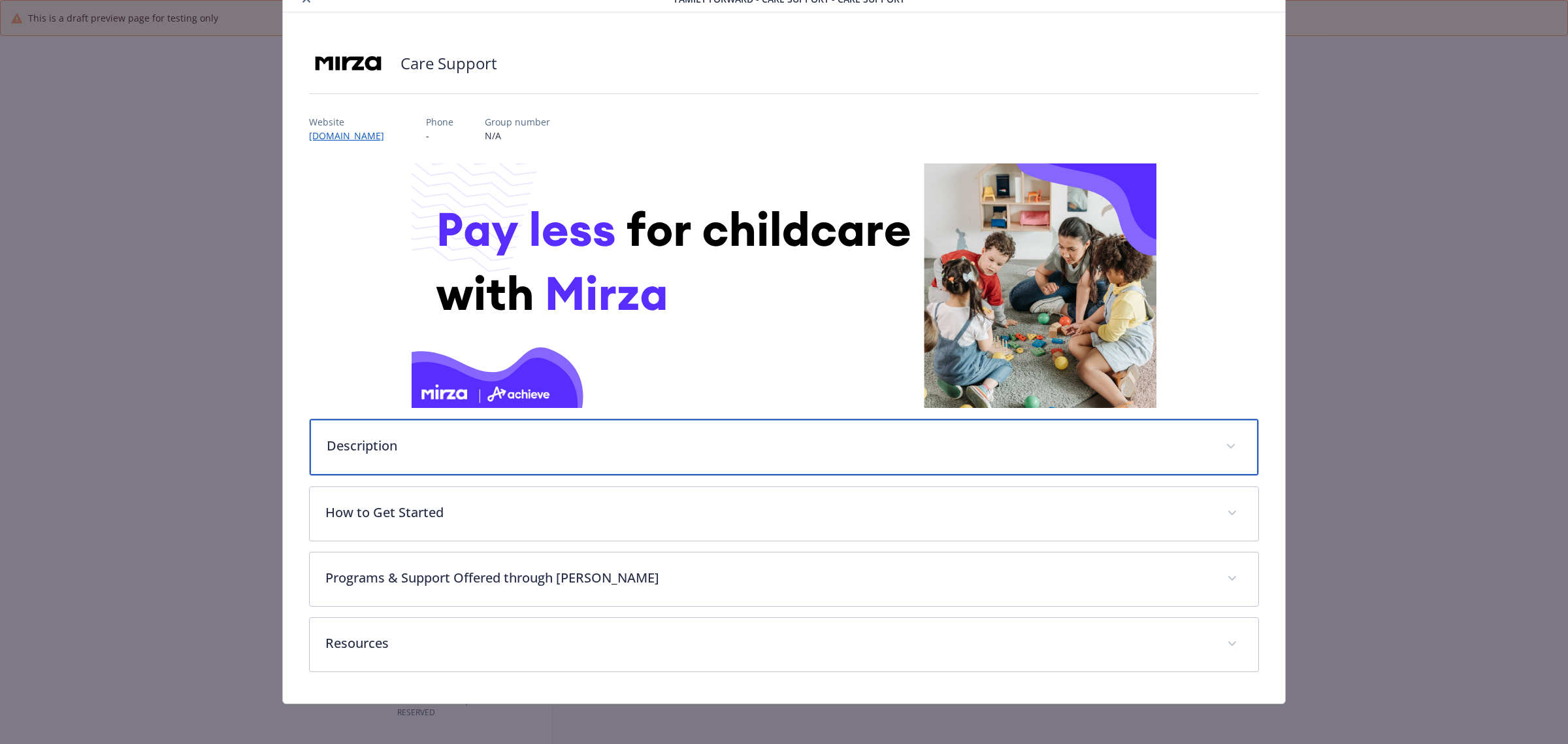
click at [700, 455] on div "Description" at bounding box center [784, 447] width 949 height 56
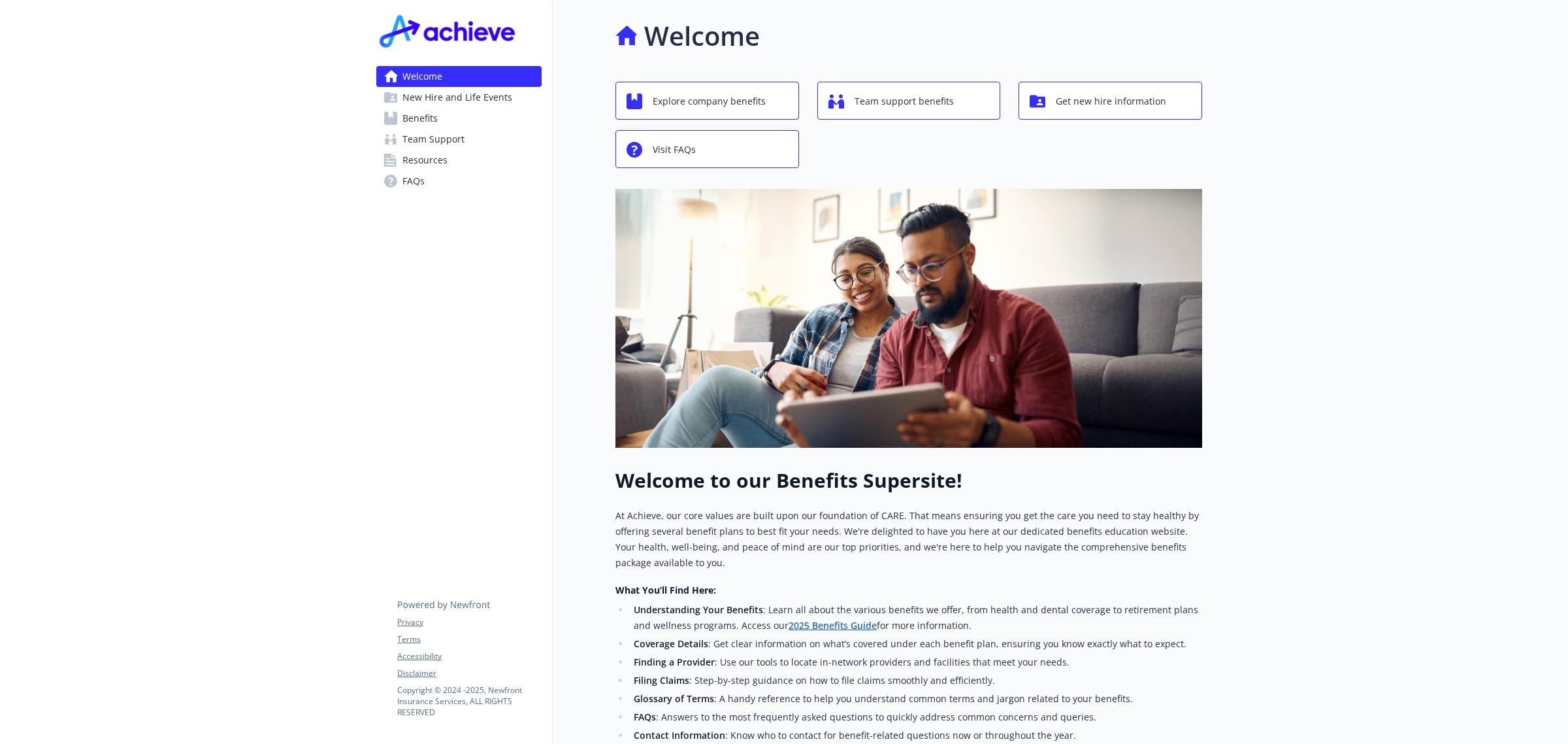
click at [418, 111] on span "Benefits" at bounding box center [420, 118] width 36 height 21
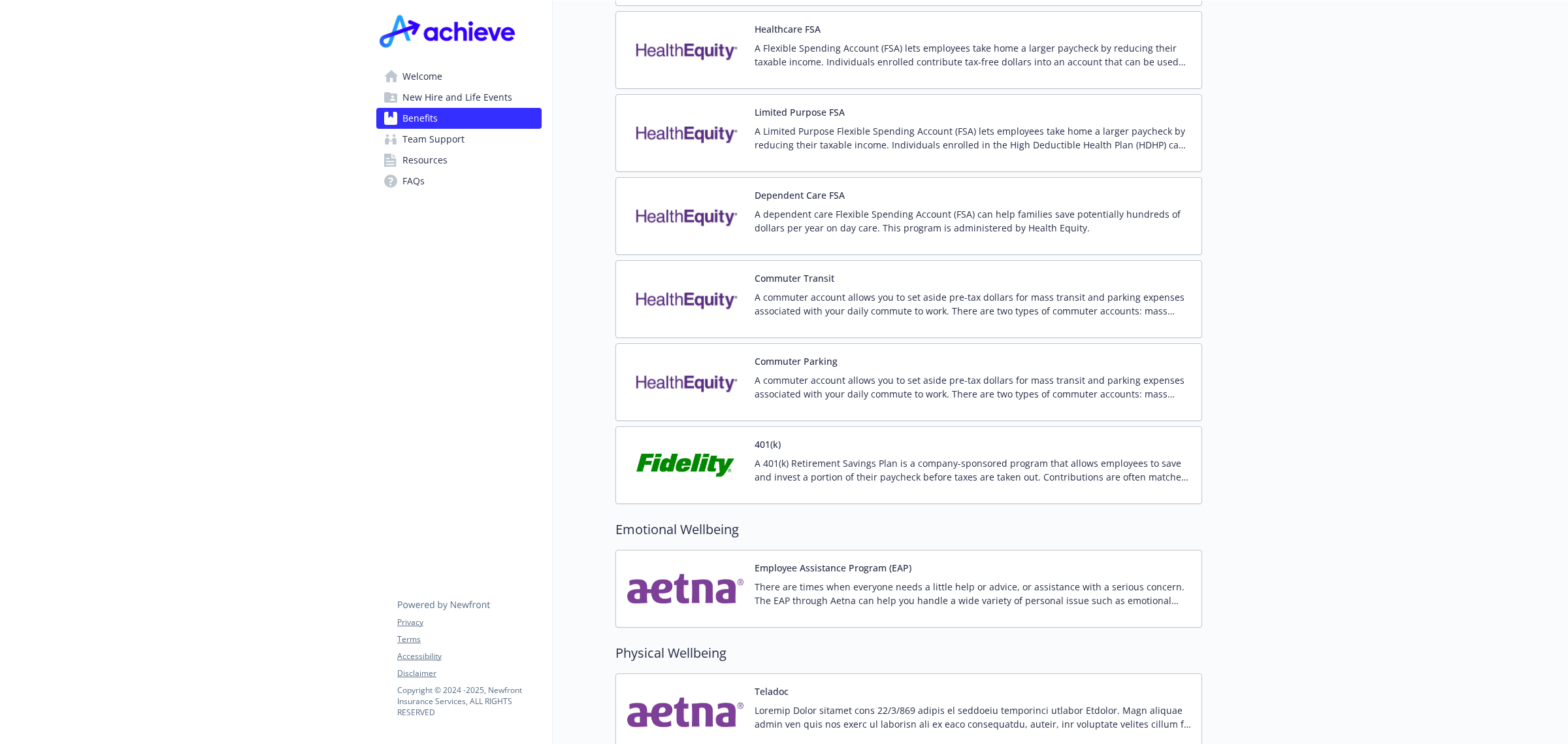
scroll to position [2367, 0]
